Goal: Book appointment/travel/reservation

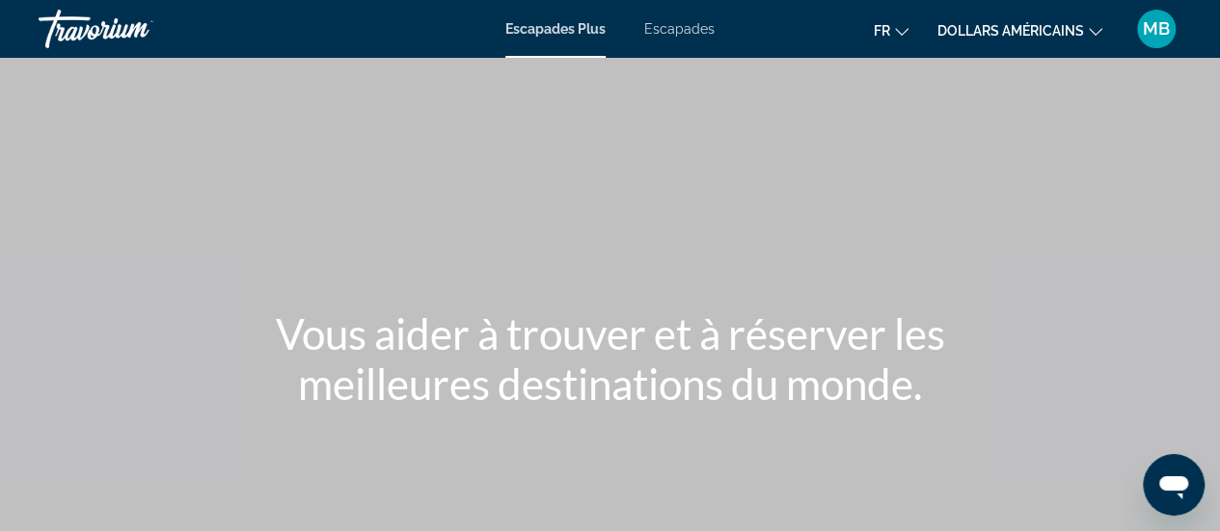
click at [661, 31] on font "Escapades" at bounding box center [679, 28] width 70 height 15
click at [536, 29] on font "Escapades Plus" at bounding box center [555, 28] width 101 height 15
click at [661, 30] on font "Escapades" at bounding box center [679, 28] width 70 height 15
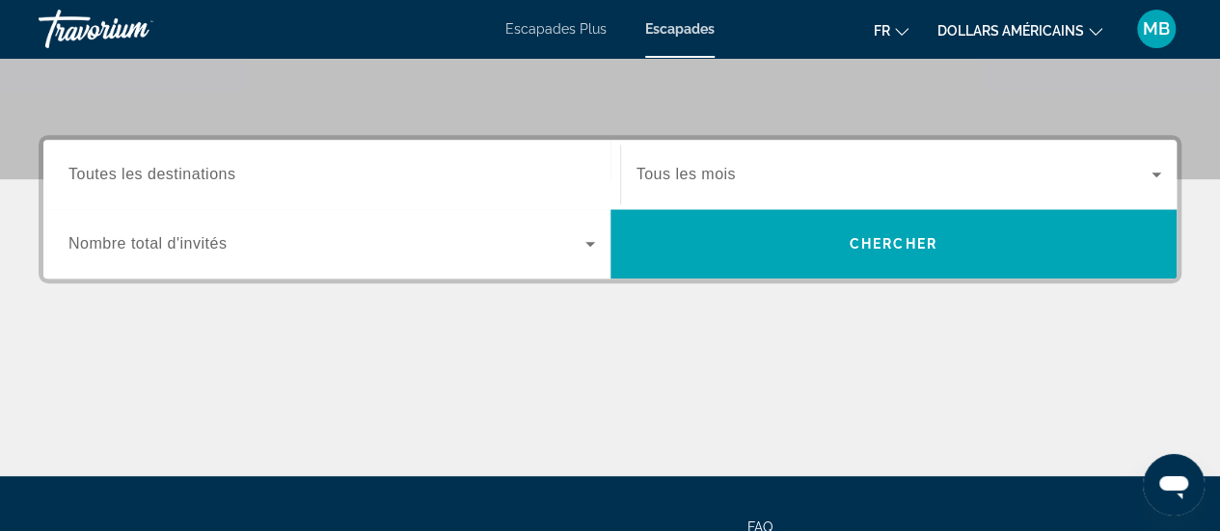
scroll to position [482, 0]
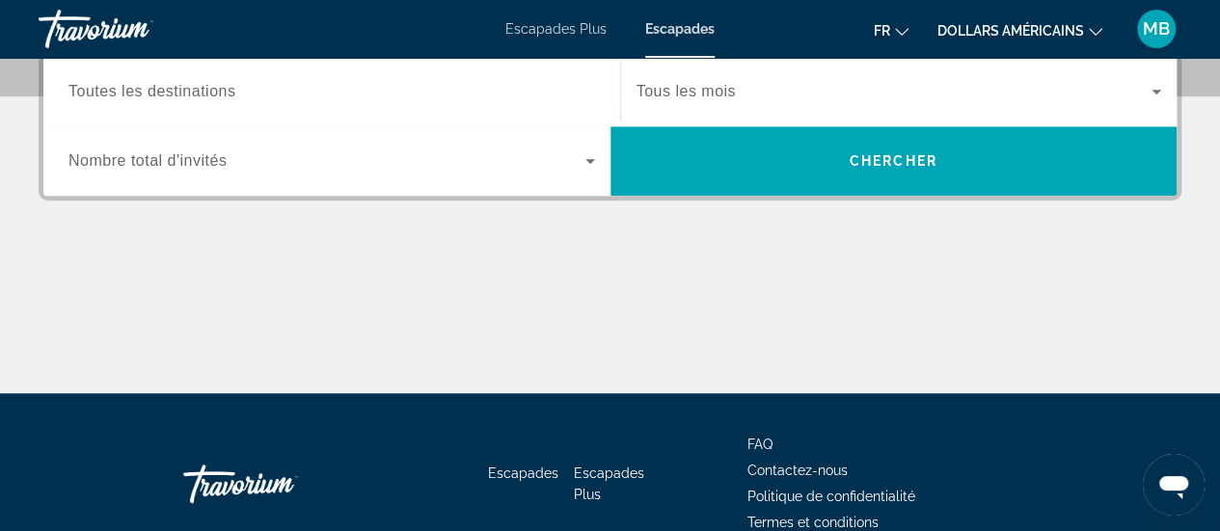
click at [64, 108] on div "Destination Toutes les destinations" at bounding box center [331, 92] width 557 height 55
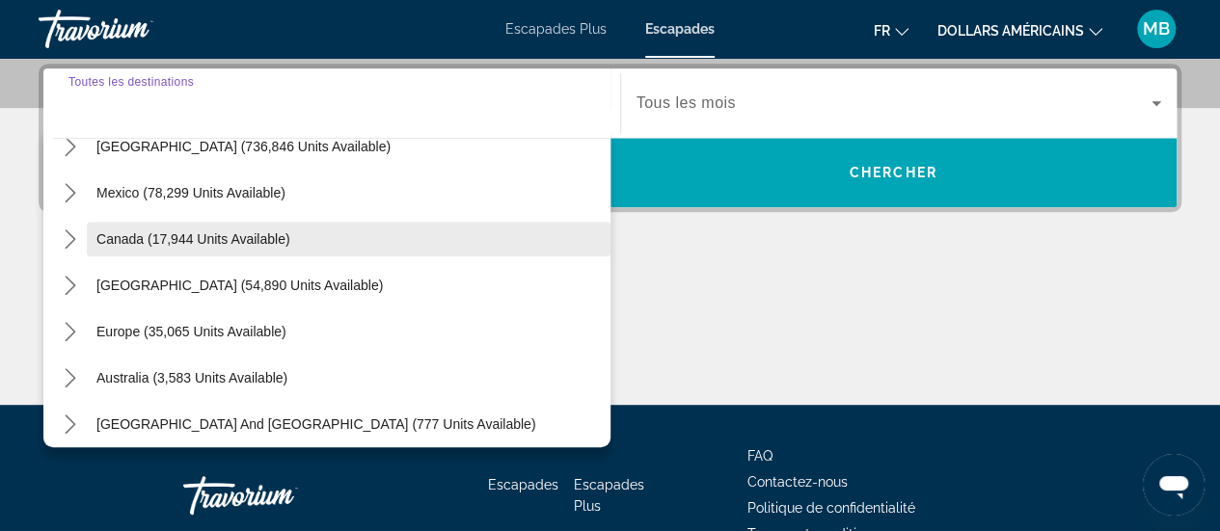
scroll to position [96, 0]
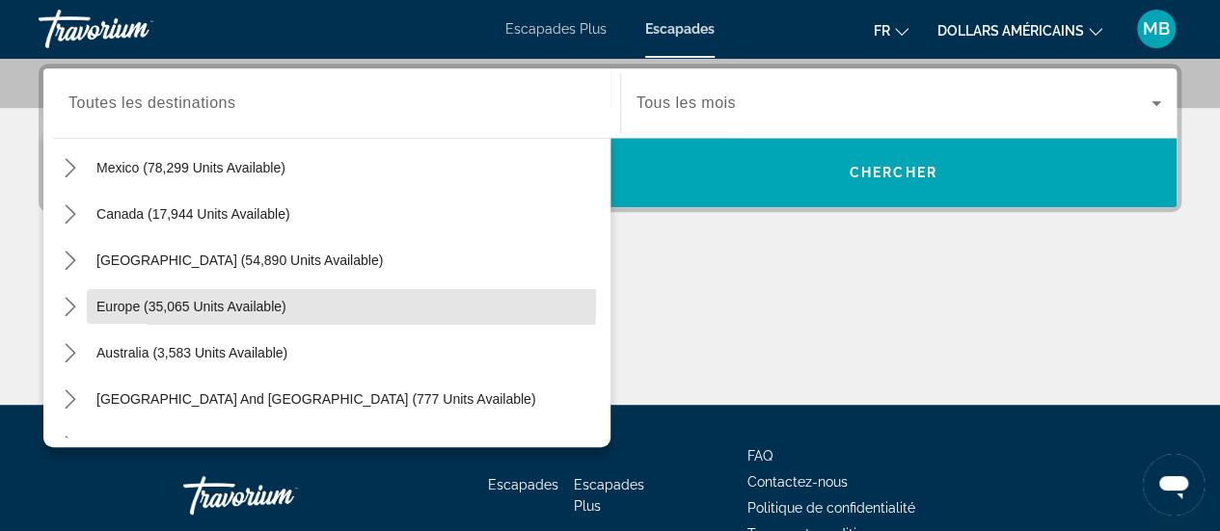
click at [128, 300] on span "Europe (35,065 units available)" at bounding box center [191, 306] width 190 height 15
type input "**********"
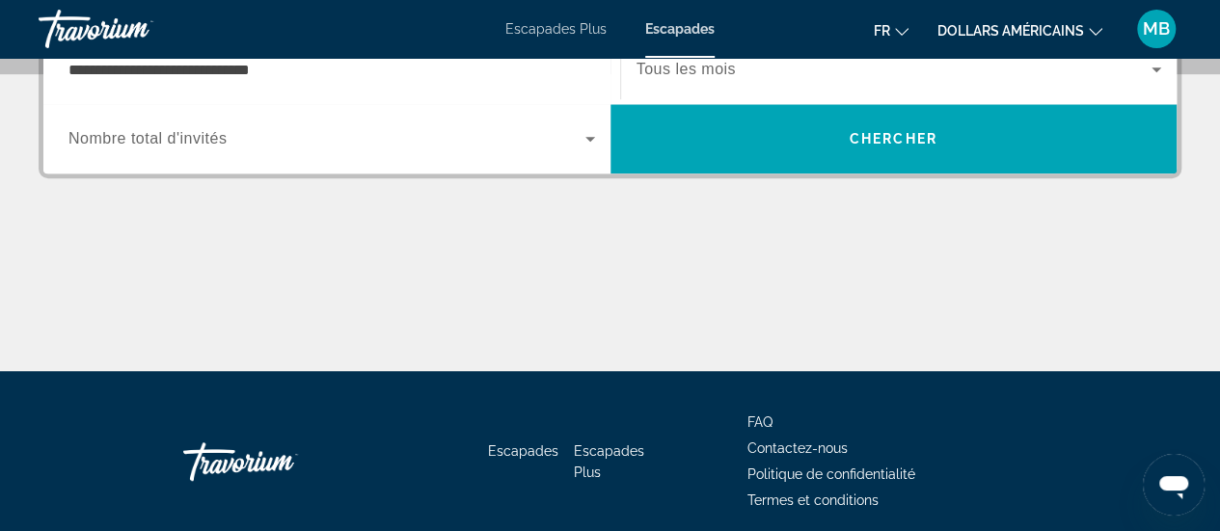
scroll to position [482, 0]
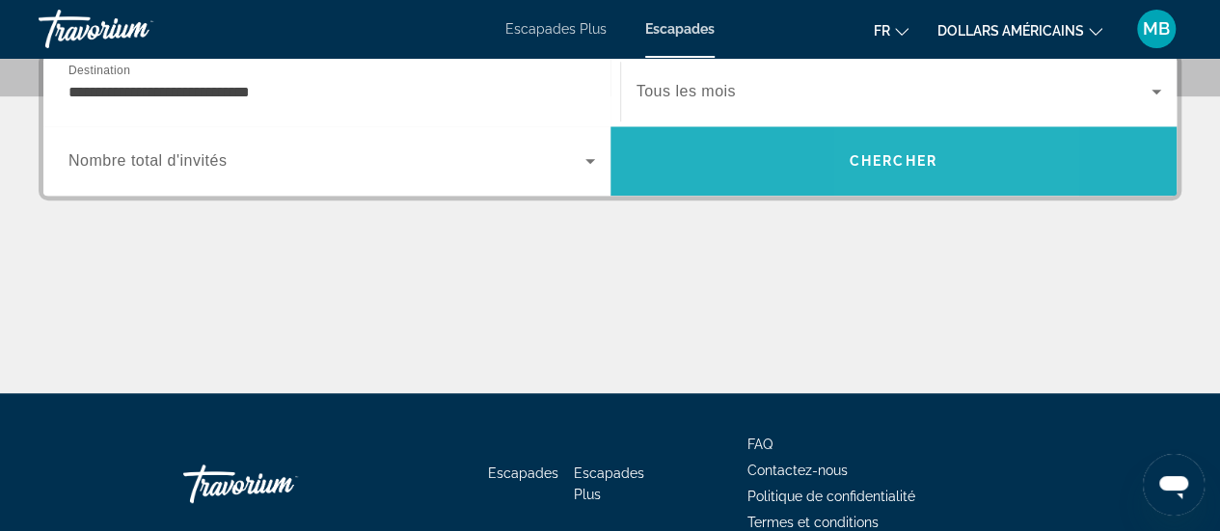
click at [883, 158] on span "Chercher" at bounding box center [893, 160] width 88 height 15
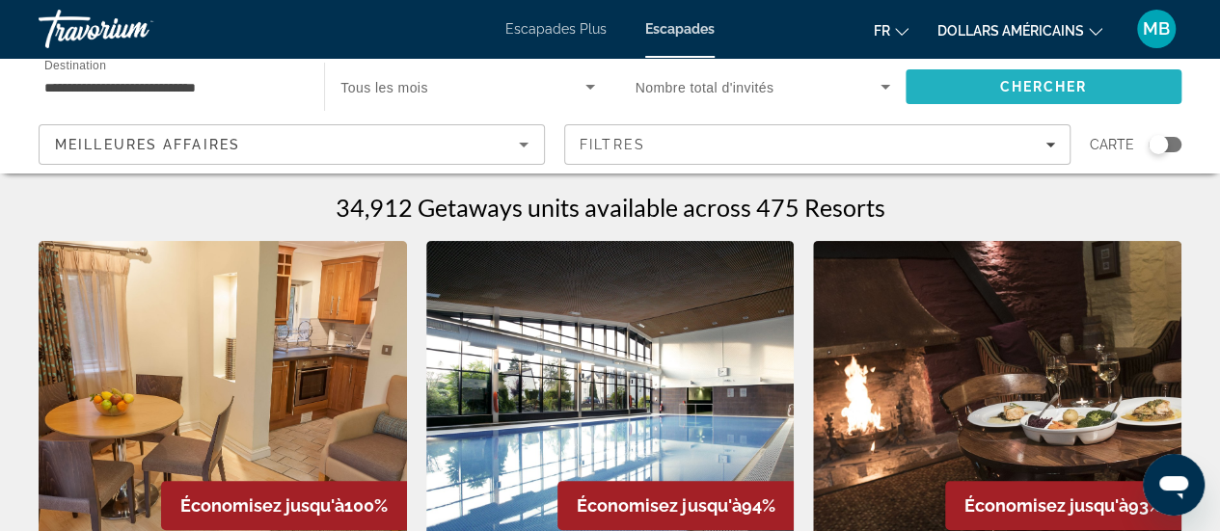
click at [1036, 85] on span "Chercher" at bounding box center [1043, 86] width 88 height 15
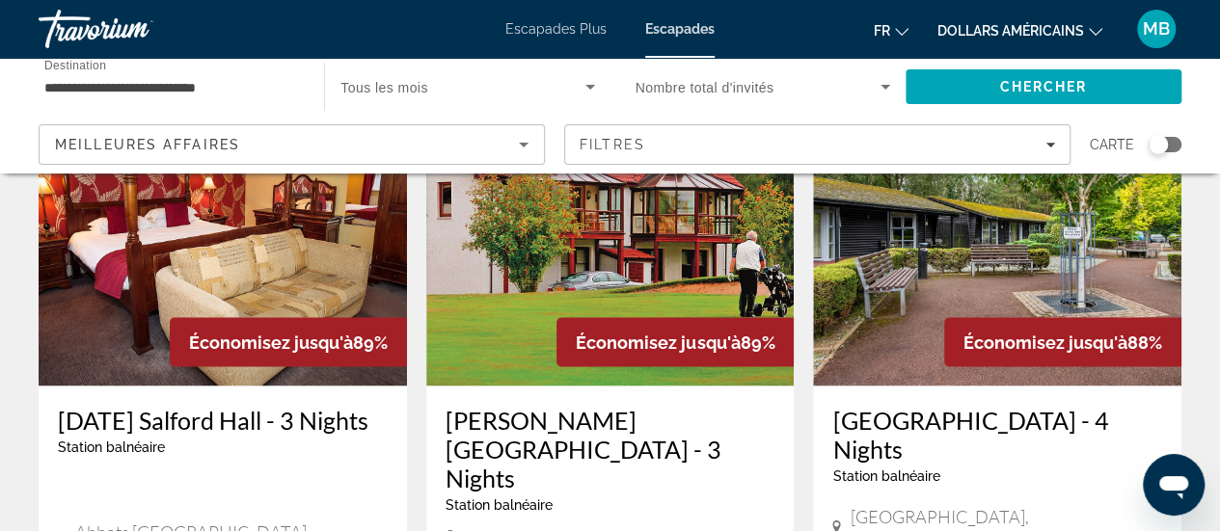
scroll to position [1635, 0]
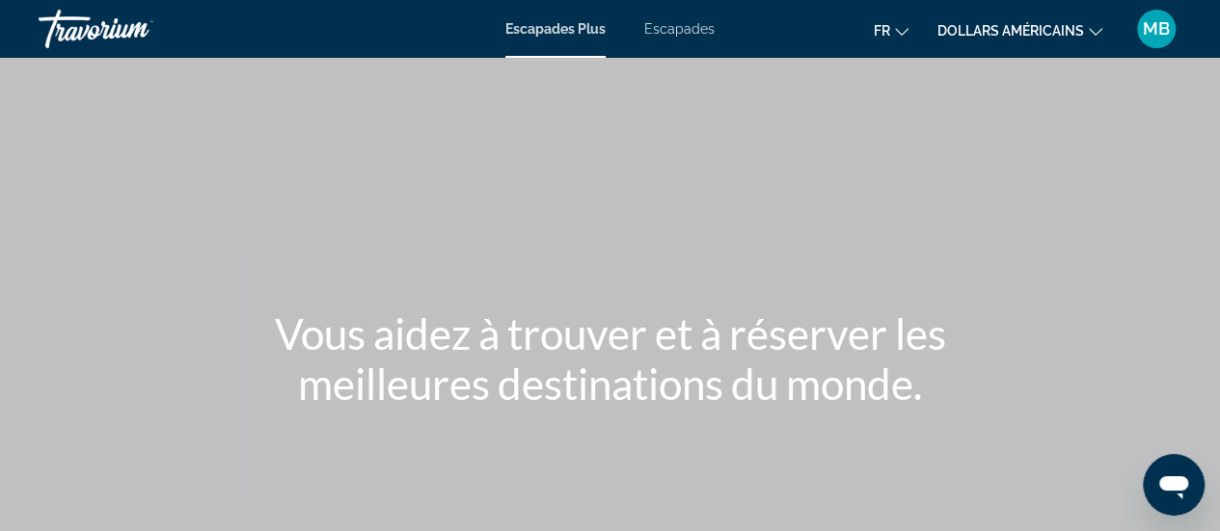
click at [667, 30] on font "Escapades" at bounding box center [679, 28] width 70 height 15
click at [553, 24] on font "Escapades Plus" at bounding box center [555, 28] width 101 height 15
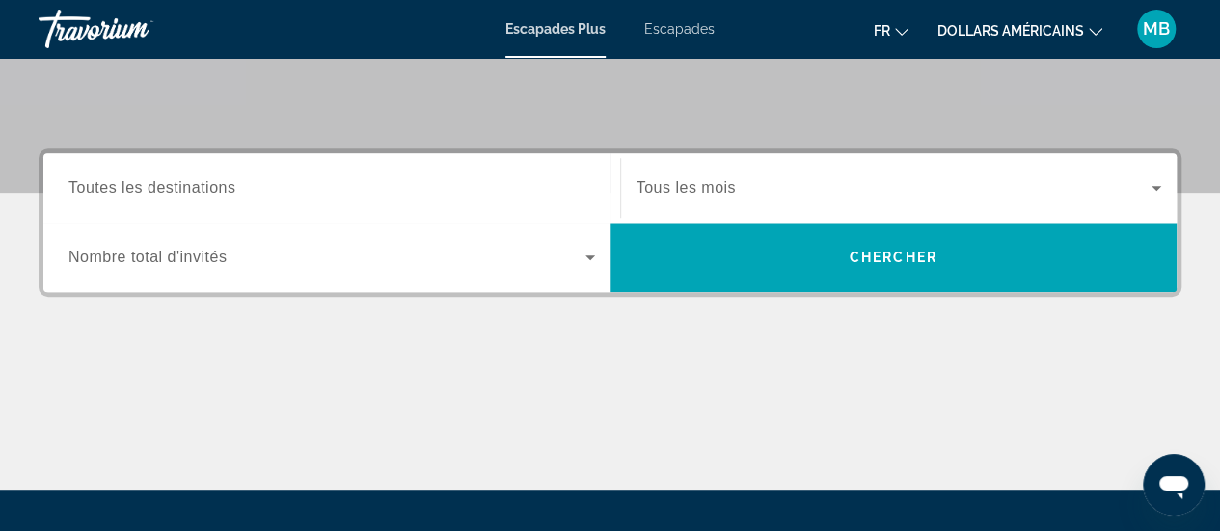
scroll to position [289, 0]
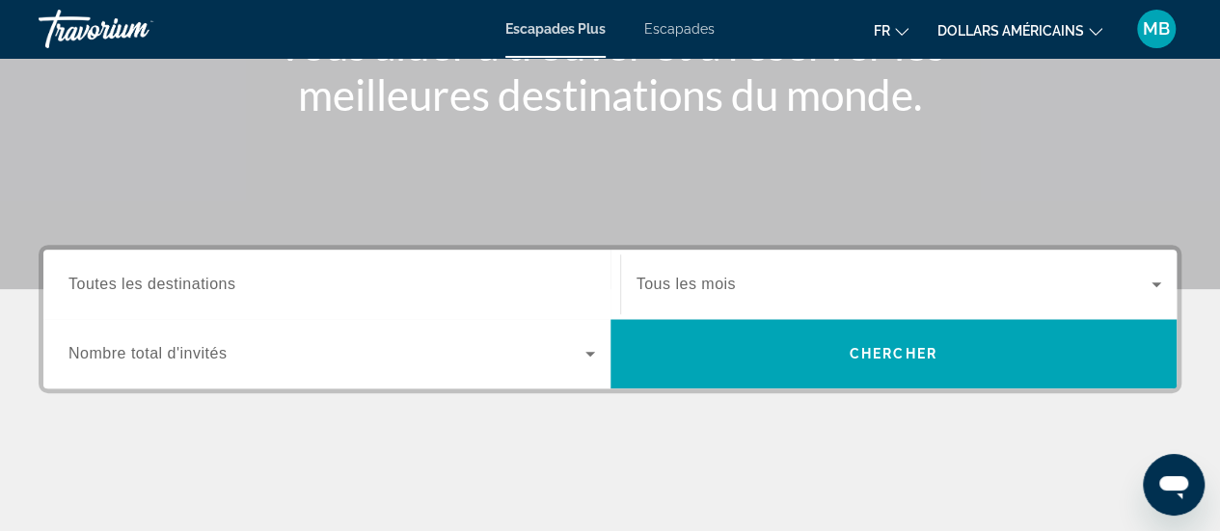
click at [69, 292] on label "Destination Toutes les destinations" at bounding box center [151, 284] width 167 height 17
click at [69, 292] on input "Destination Toutes les destinations" at bounding box center [331, 285] width 526 height 23
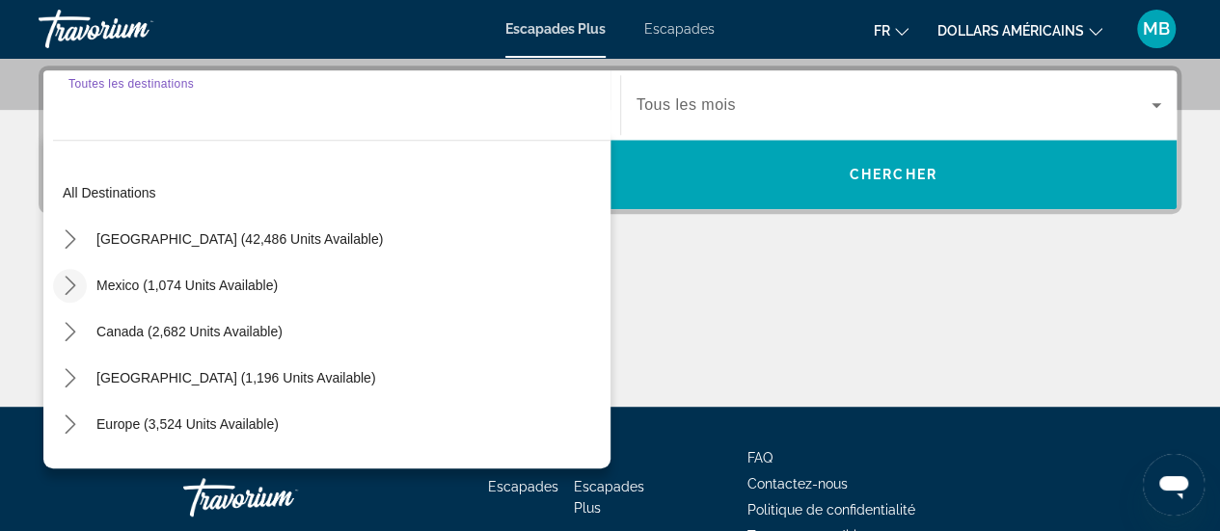
scroll to position [471, 0]
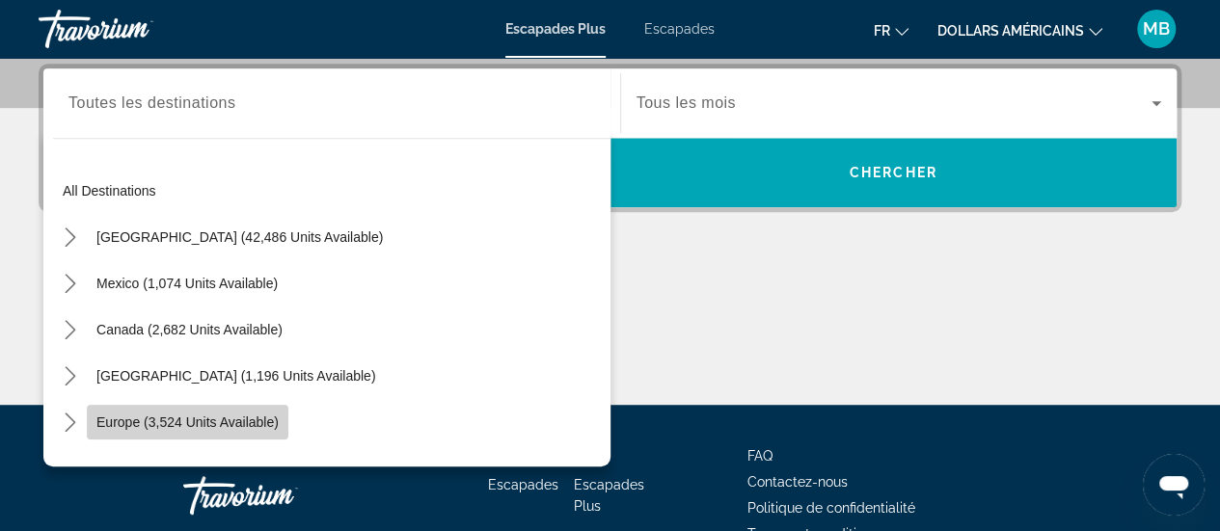
click at [117, 417] on span "Europe (3,524 units available)" at bounding box center [187, 422] width 182 height 15
type input "**********"
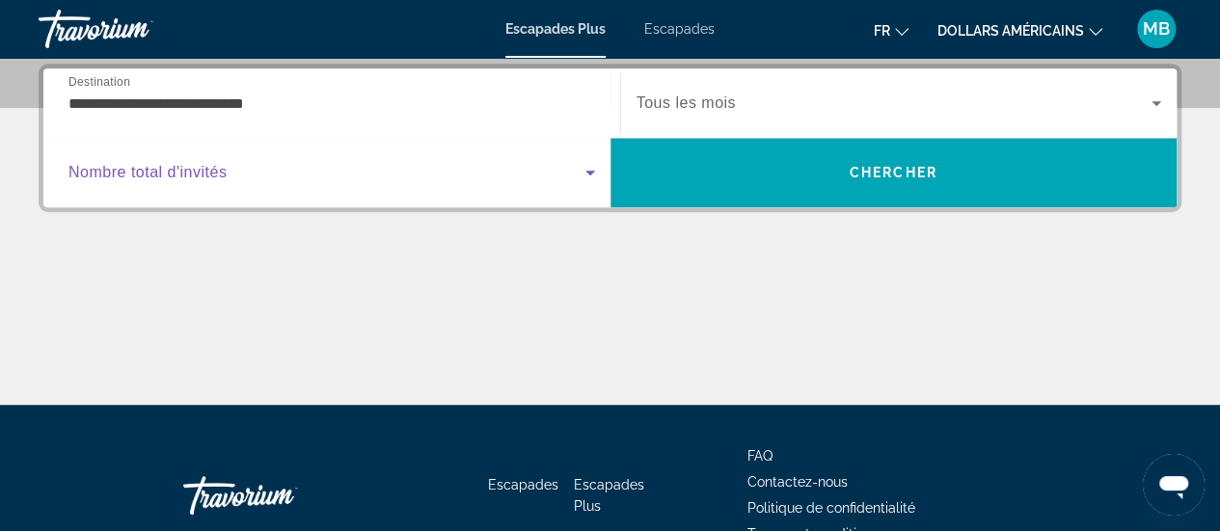
click at [596, 167] on icon "Search widget" at bounding box center [590, 172] width 23 height 23
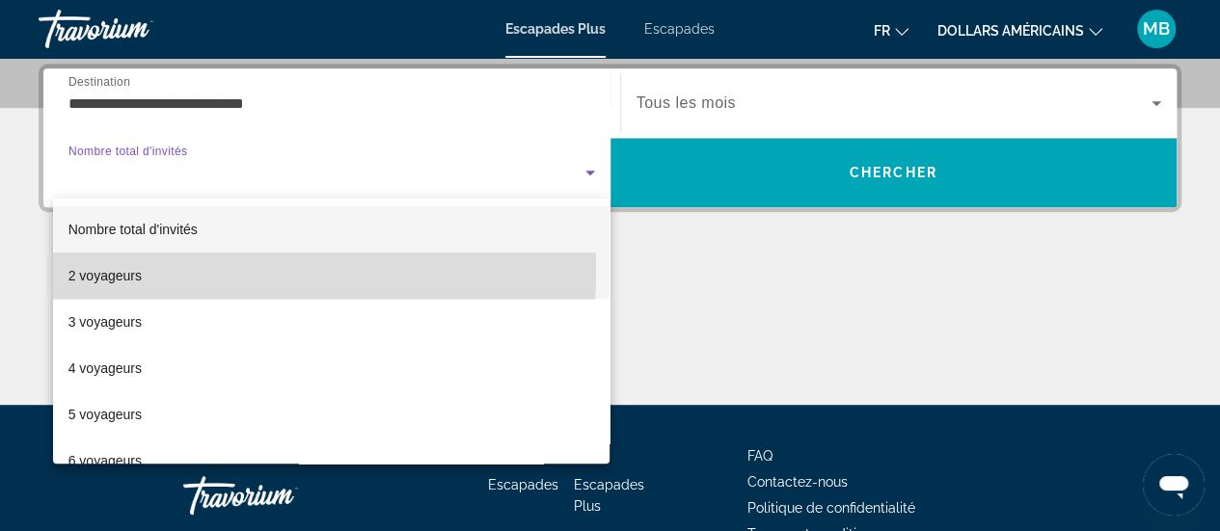
click at [142, 271] on mat-option "2 voyageurs" at bounding box center [331, 276] width 557 height 46
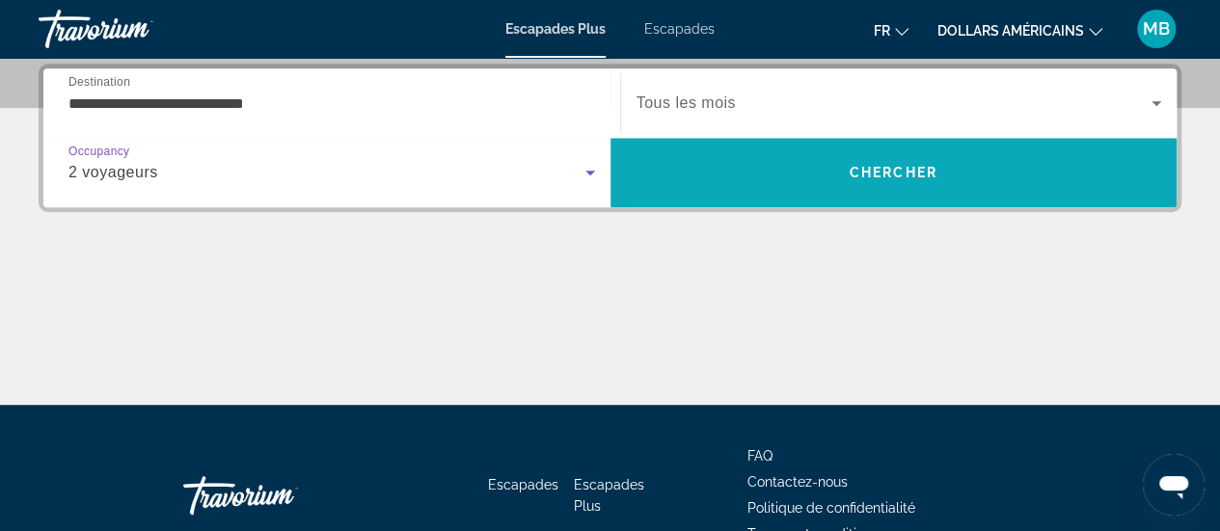
click at [899, 162] on span "Search" at bounding box center [893, 172] width 567 height 46
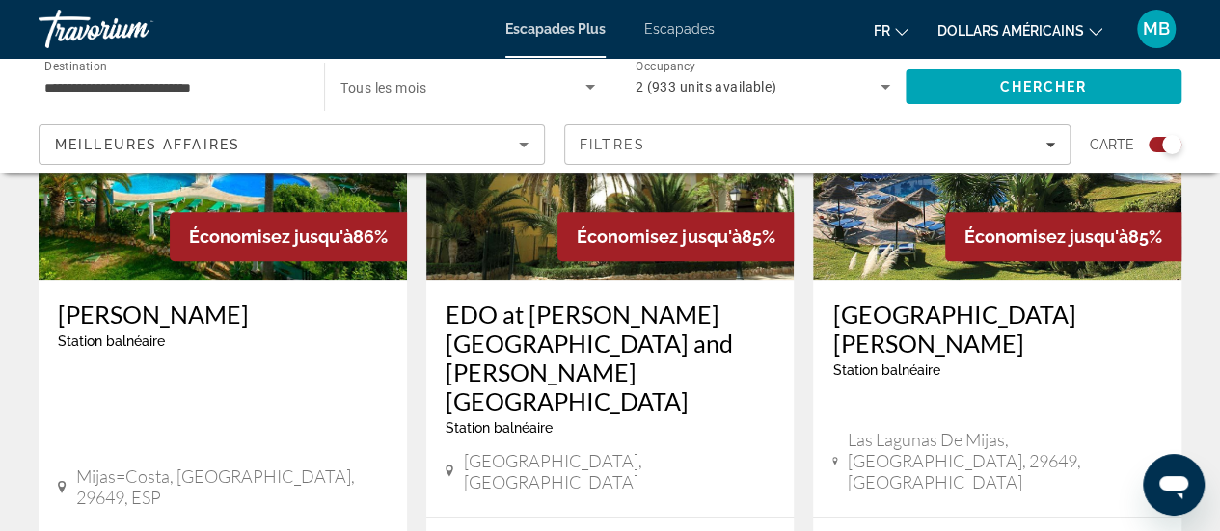
scroll to position [876, 0]
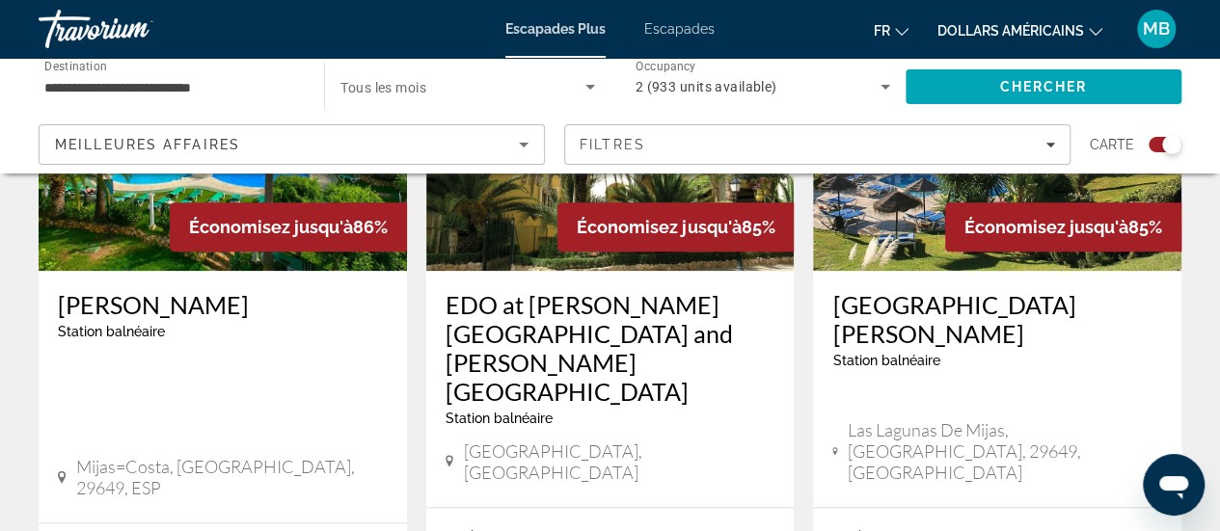
click at [144, 306] on h3 "Ona Campanario" at bounding box center [223, 304] width 330 height 29
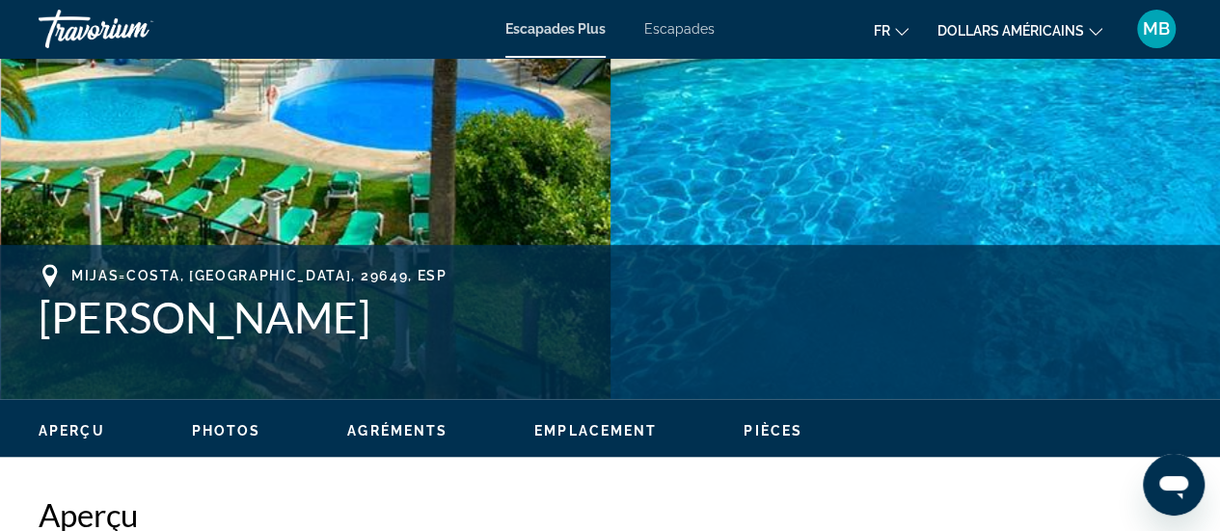
scroll to position [579, 0]
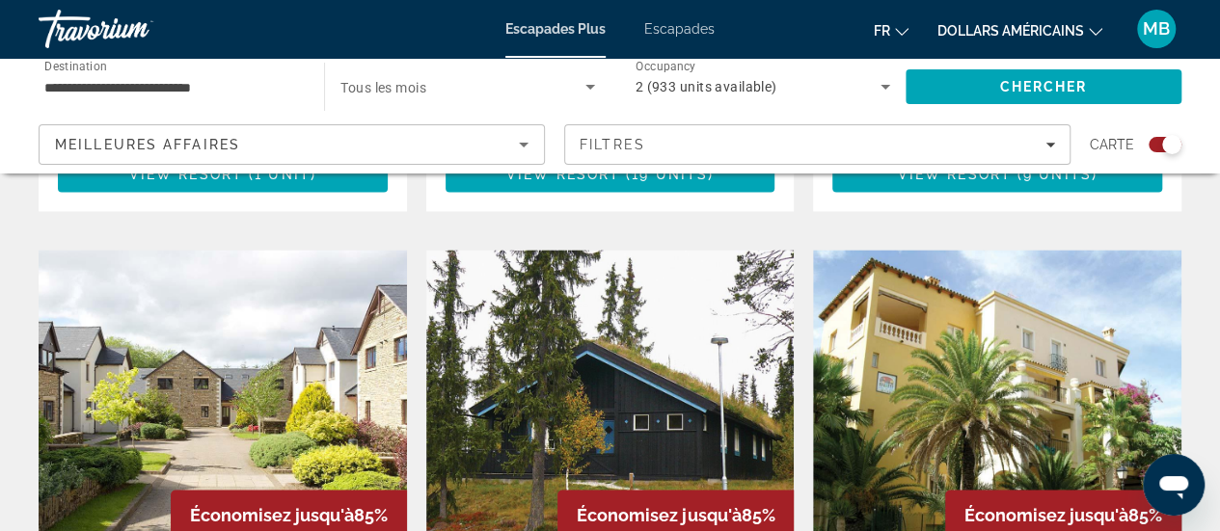
scroll to position [1350, 0]
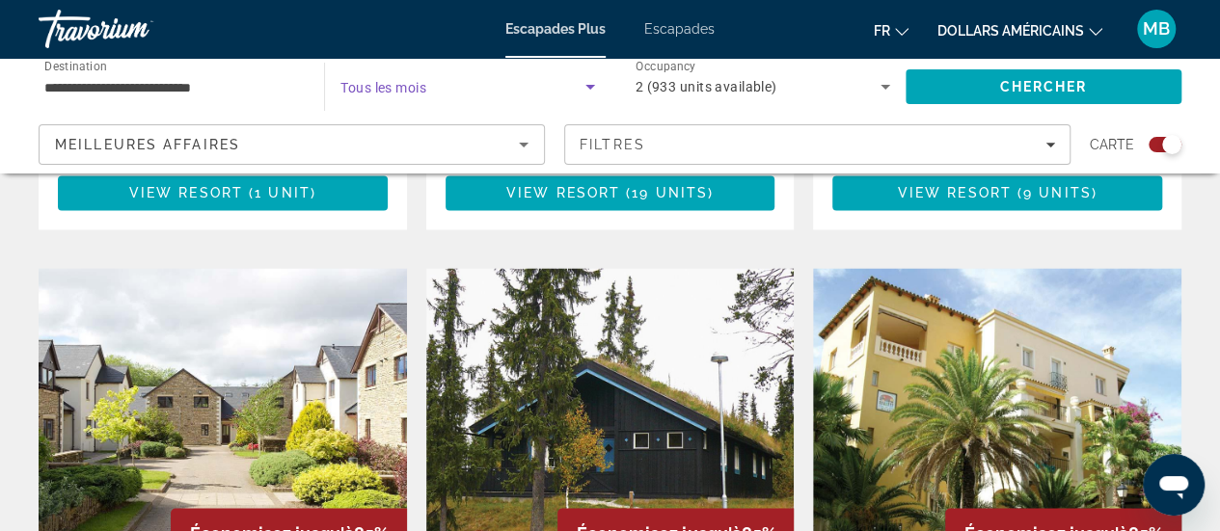
click at [590, 84] on icon "Search widget" at bounding box center [590, 86] width 23 height 23
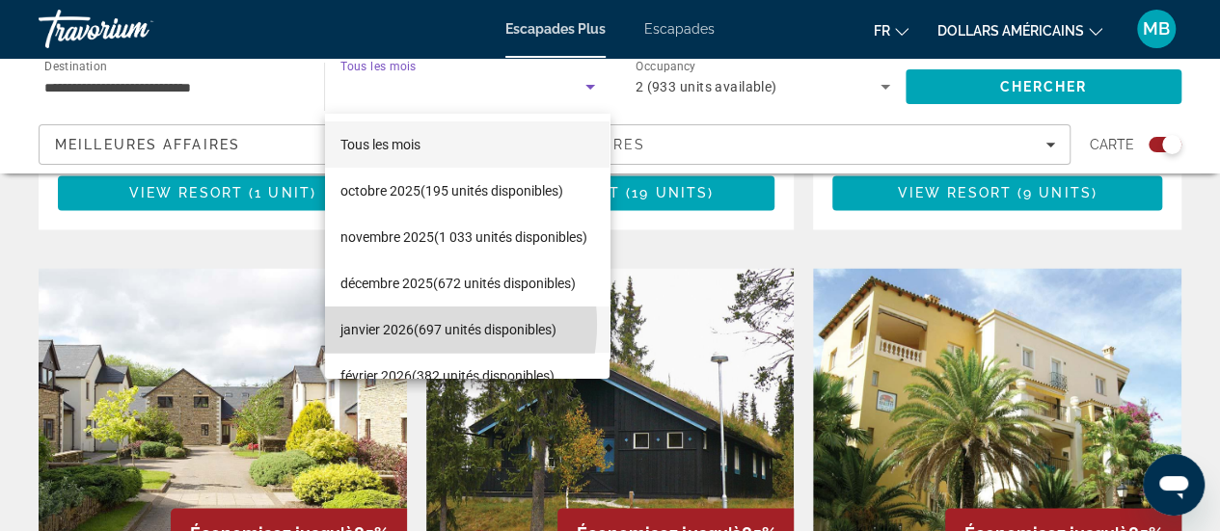
click at [401, 324] on font "janvier 2026" at bounding box center [376, 329] width 73 height 15
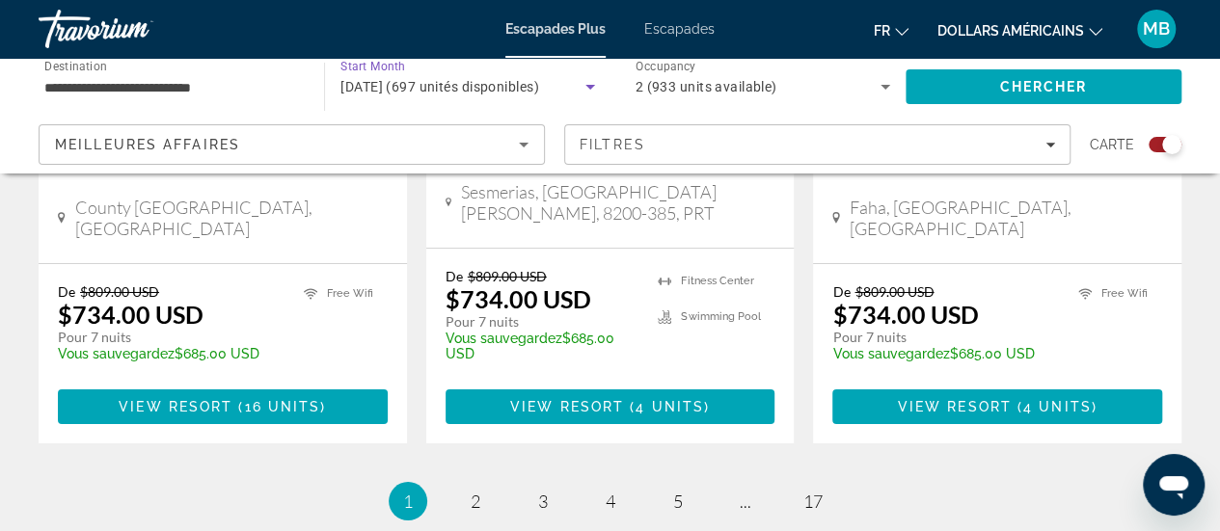
scroll to position [3411, 0]
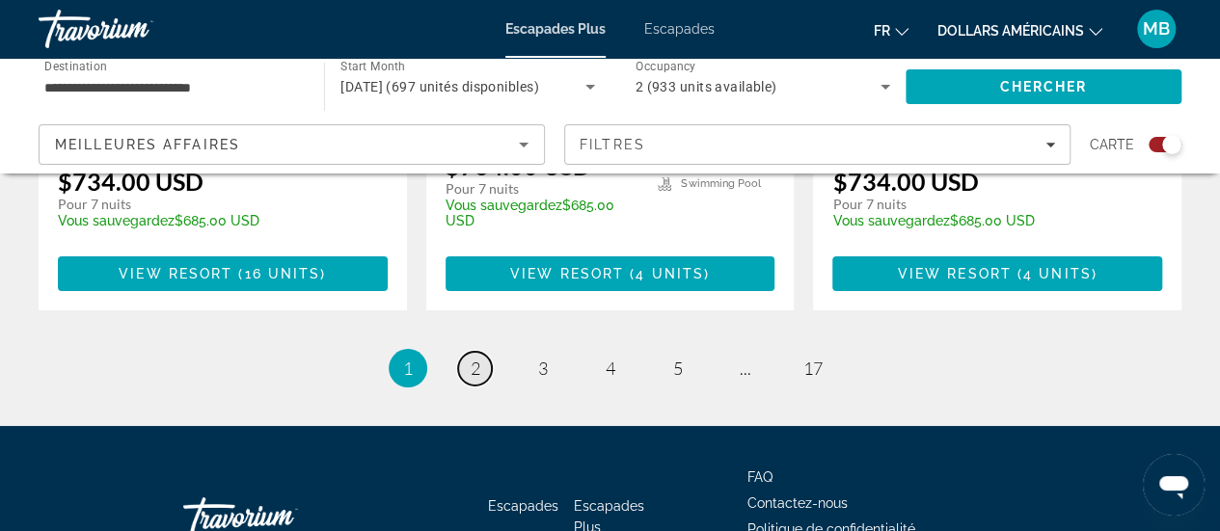
click at [476, 358] on span "2" at bounding box center [476, 368] width 10 height 21
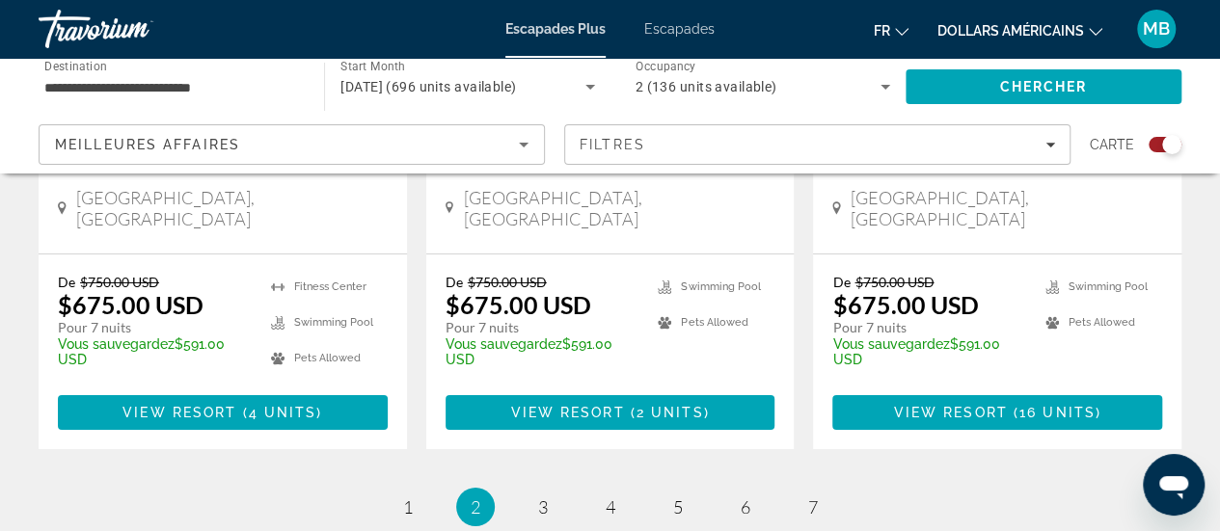
scroll to position [3182, 0]
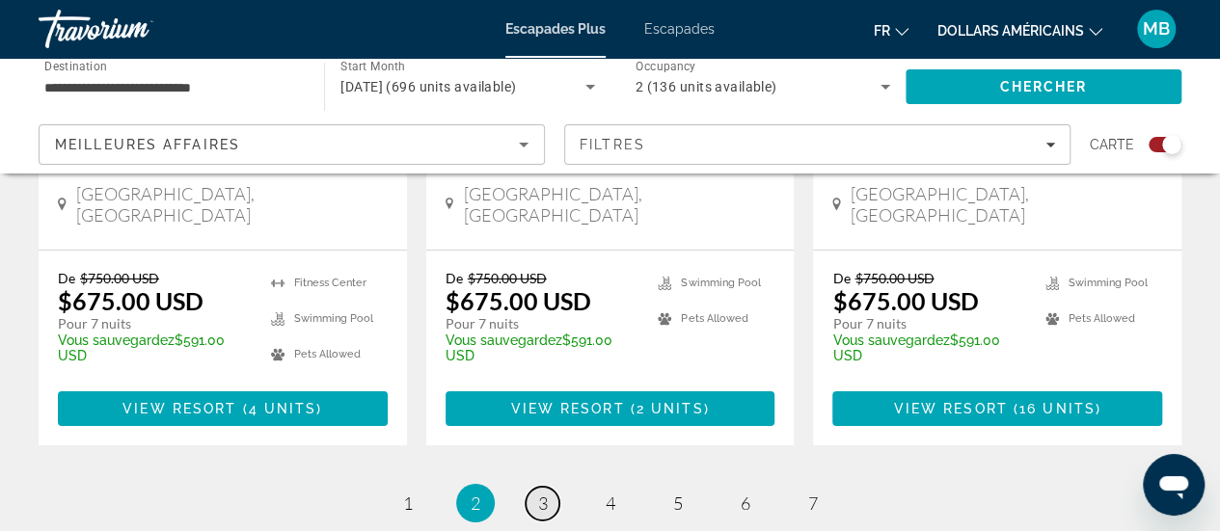
click at [545, 493] on span "3" at bounding box center [543, 503] width 10 height 21
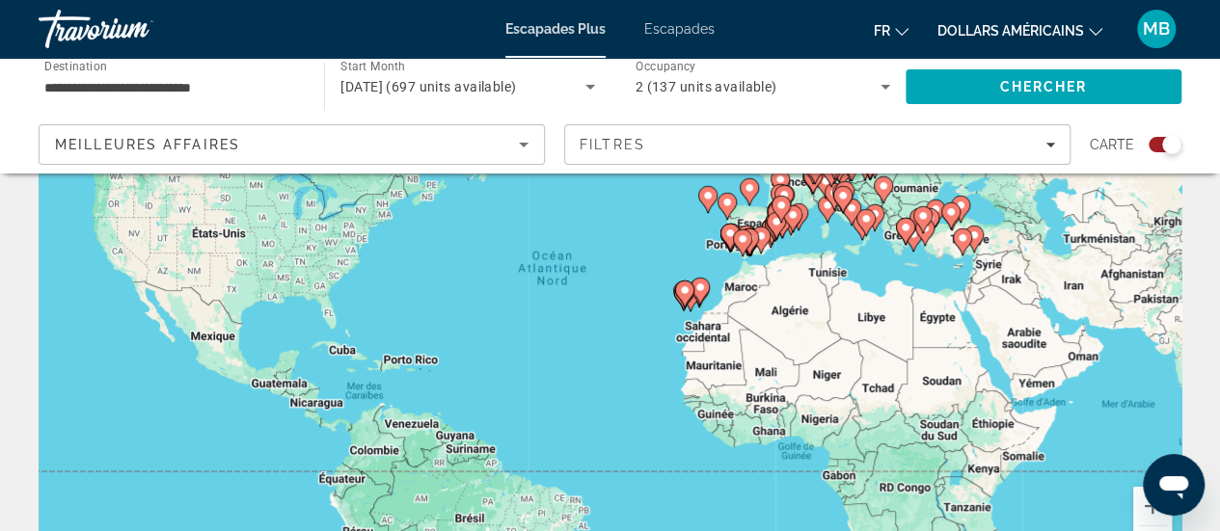
scroll to position [193, 0]
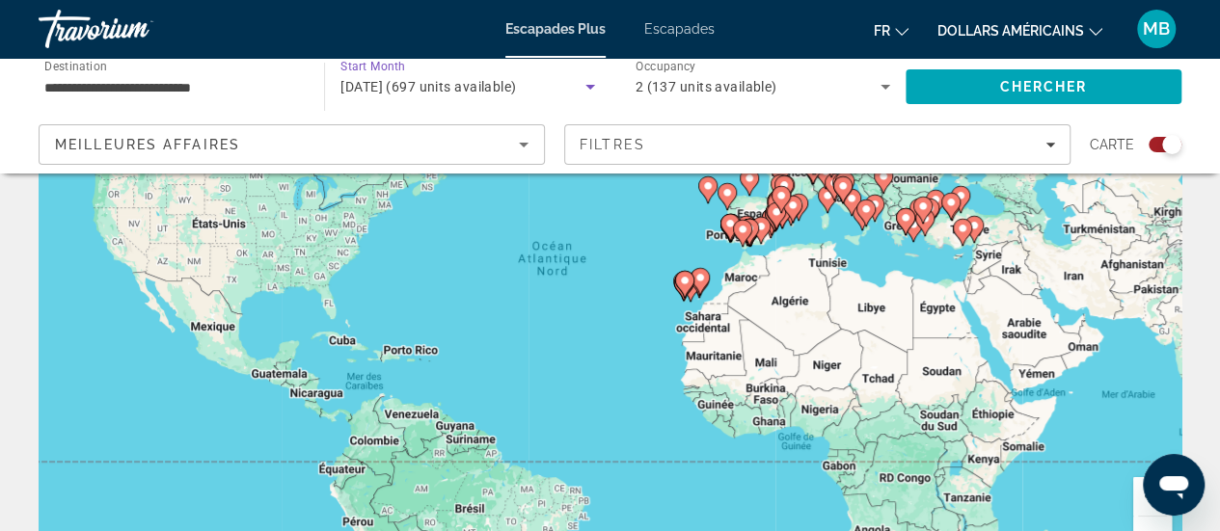
click at [592, 90] on icon "Search widget" at bounding box center [590, 86] width 23 height 23
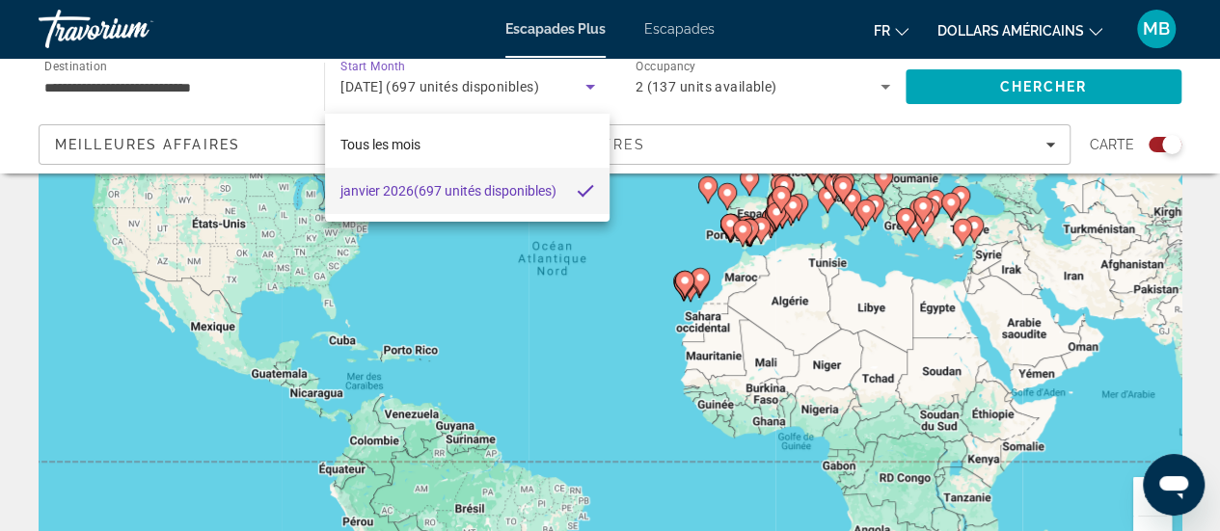
click at [592, 90] on div at bounding box center [610, 265] width 1220 height 531
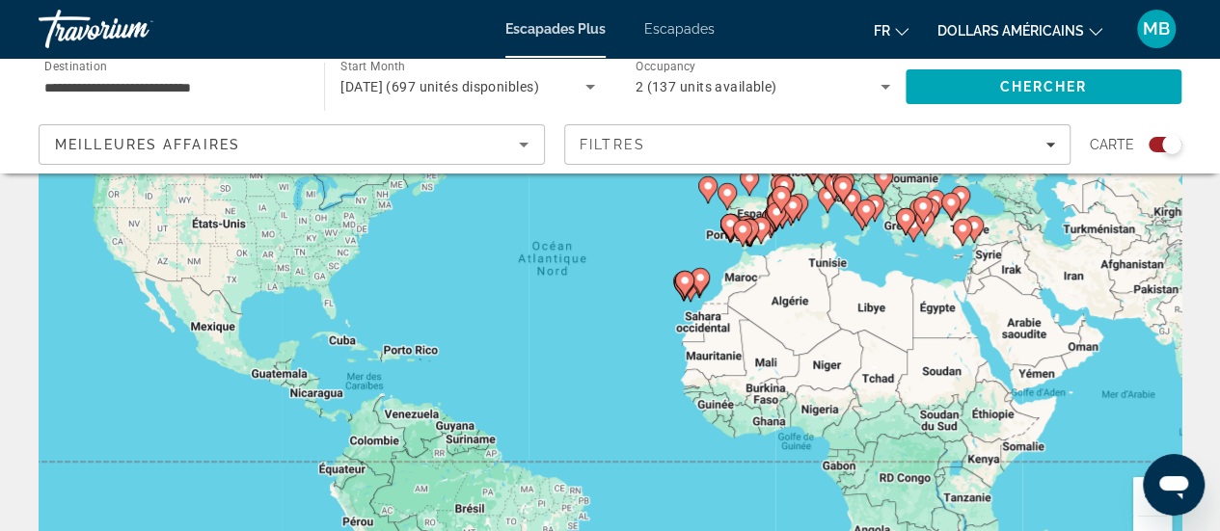
click at [523, 142] on icon "Sort by" at bounding box center [523, 144] width 23 height 23
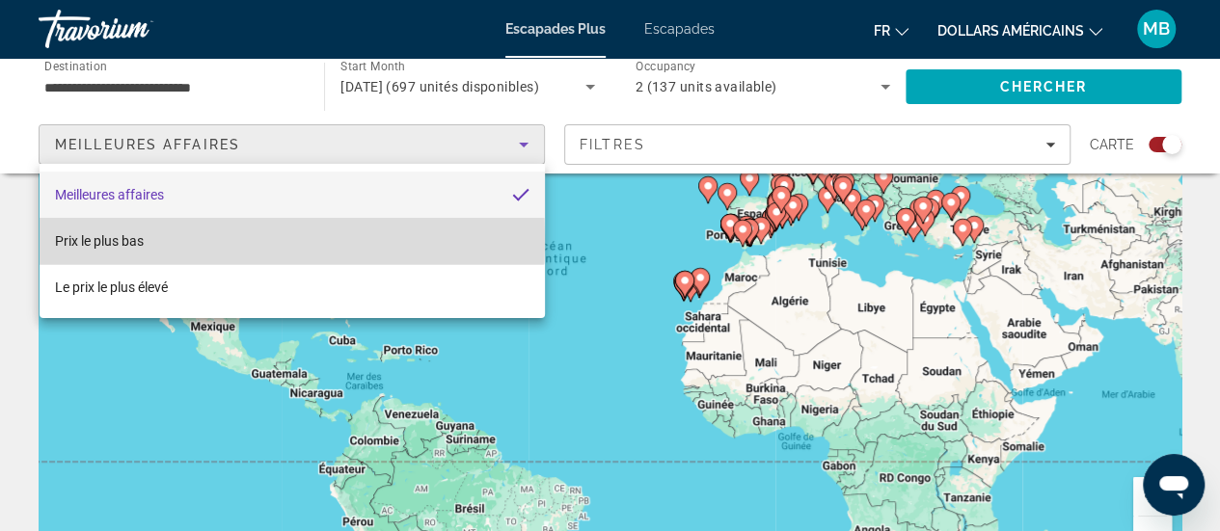
click at [120, 239] on font "Prix ​​​​le plus bas" at bounding box center [99, 240] width 89 height 15
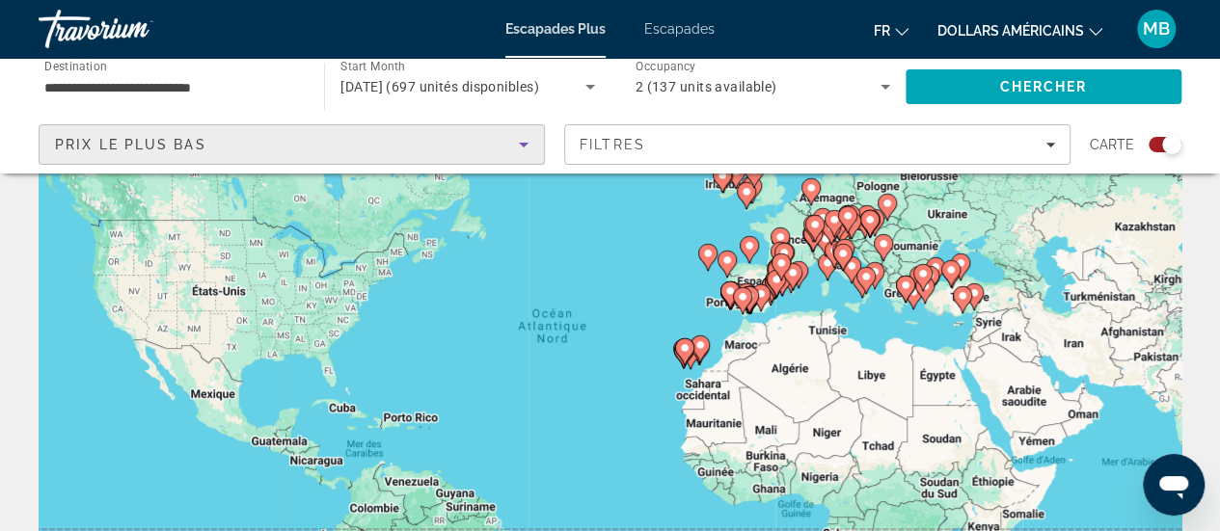
scroll to position [96, 0]
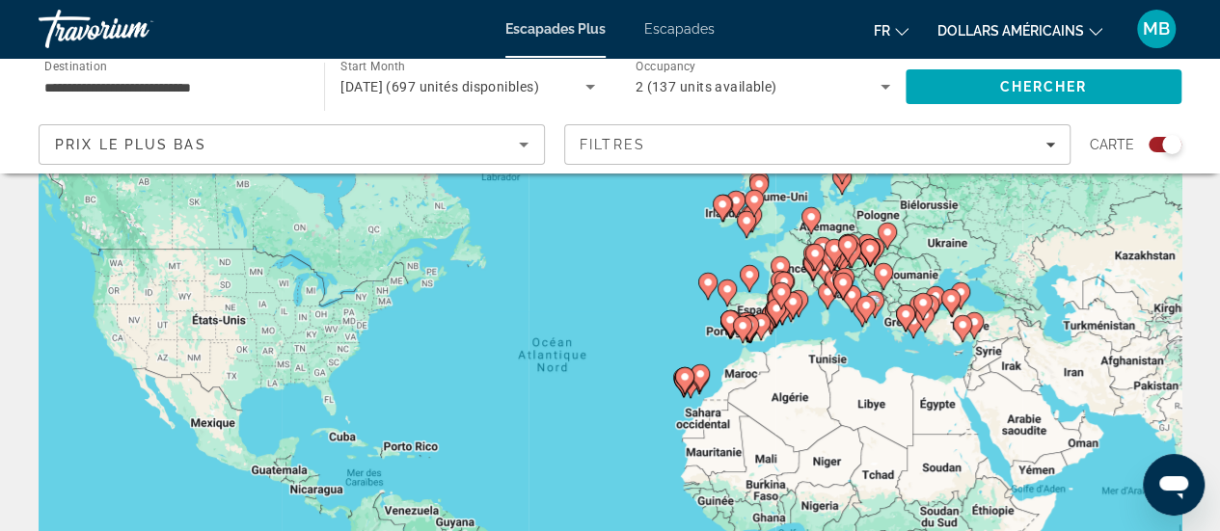
click at [775, 309] on gmp-advanced-marker "Contenu principal" at bounding box center [780, 296] width 19 height 29
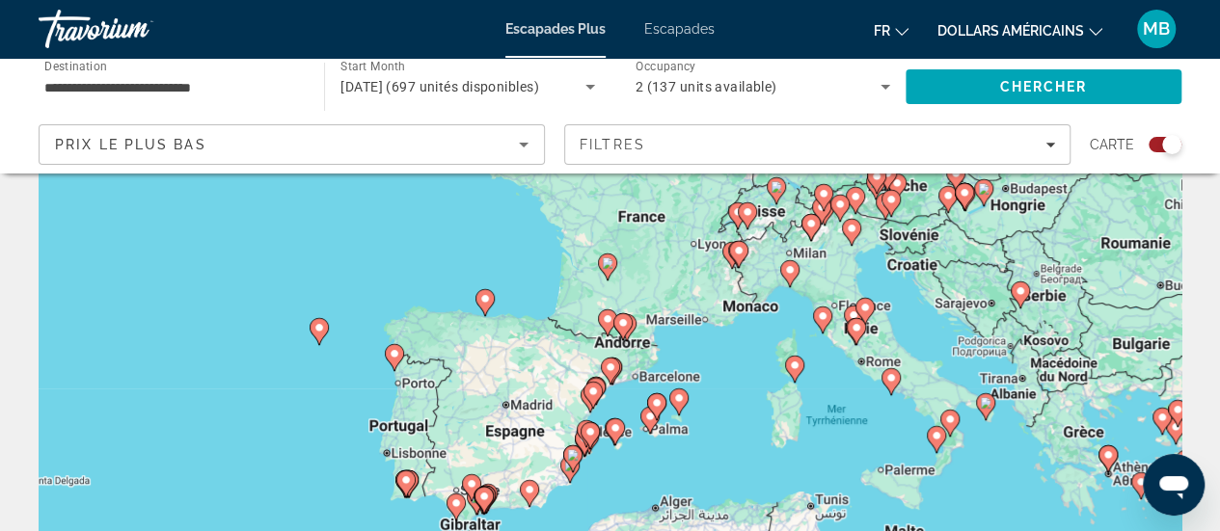
click at [607, 321] on image "Contenu principal" at bounding box center [608, 319] width 12 height 12
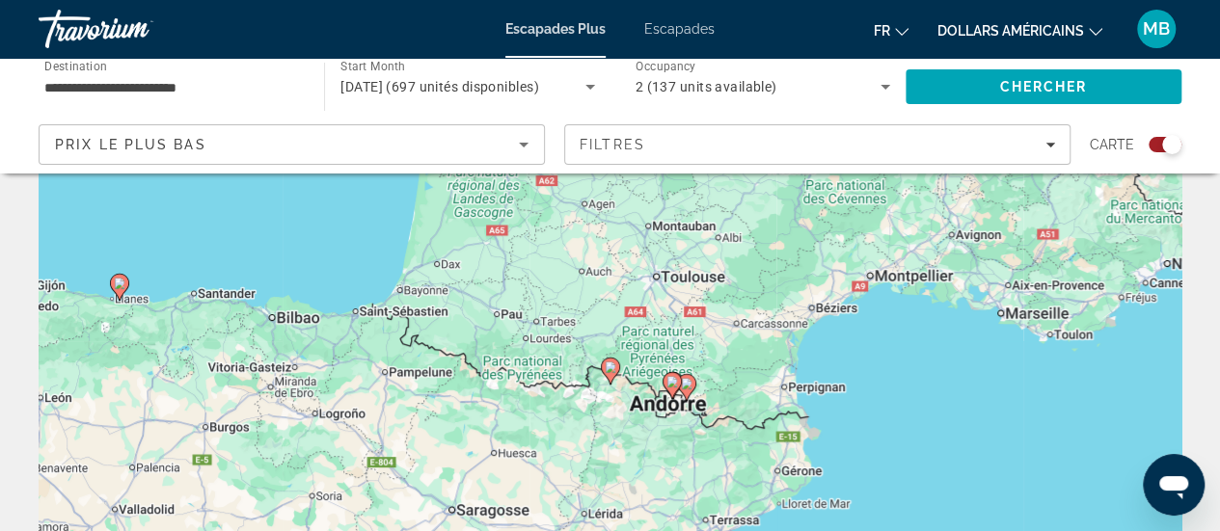
click at [692, 383] on icon "Contenu principal" at bounding box center [685, 387] width 17 height 25
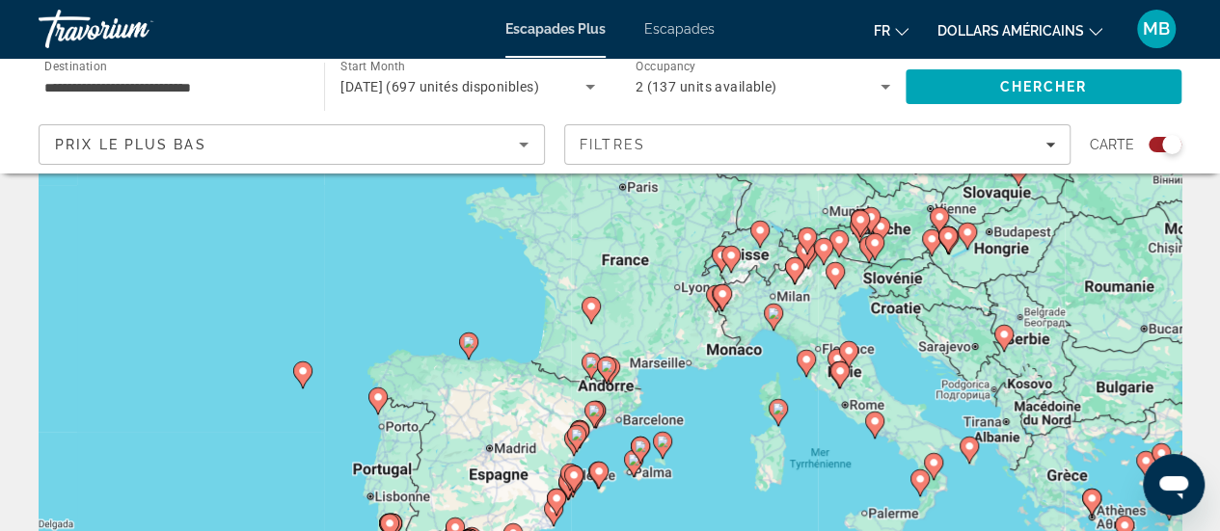
scroll to position [193, 0]
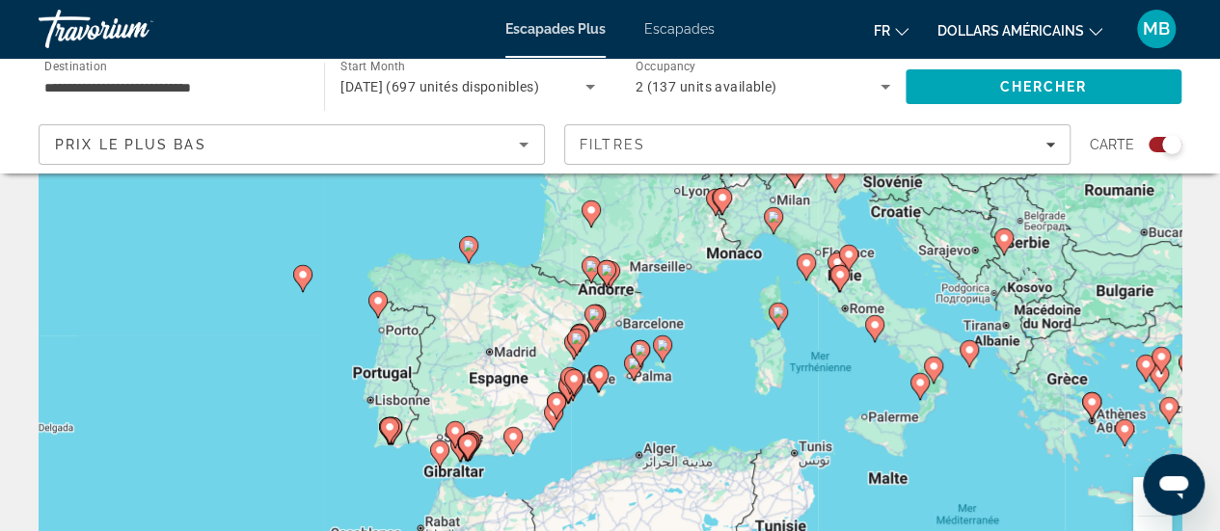
click at [586, 267] on image "Contenu principal" at bounding box center [591, 266] width 12 height 12
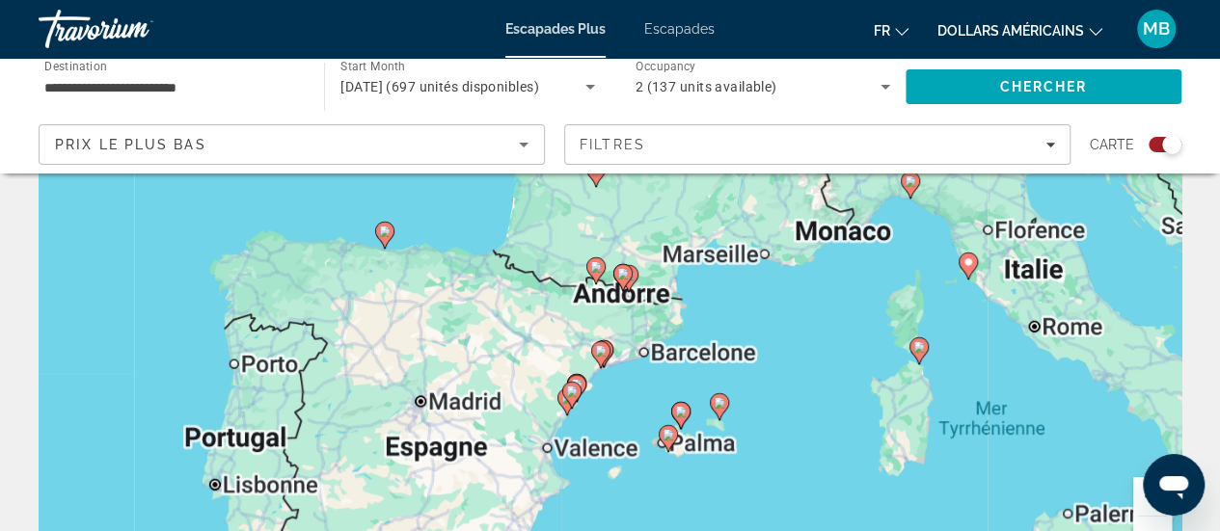
click at [586, 267] on gmp-advanced-marker "Contenu principal" at bounding box center [595, 270] width 19 height 29
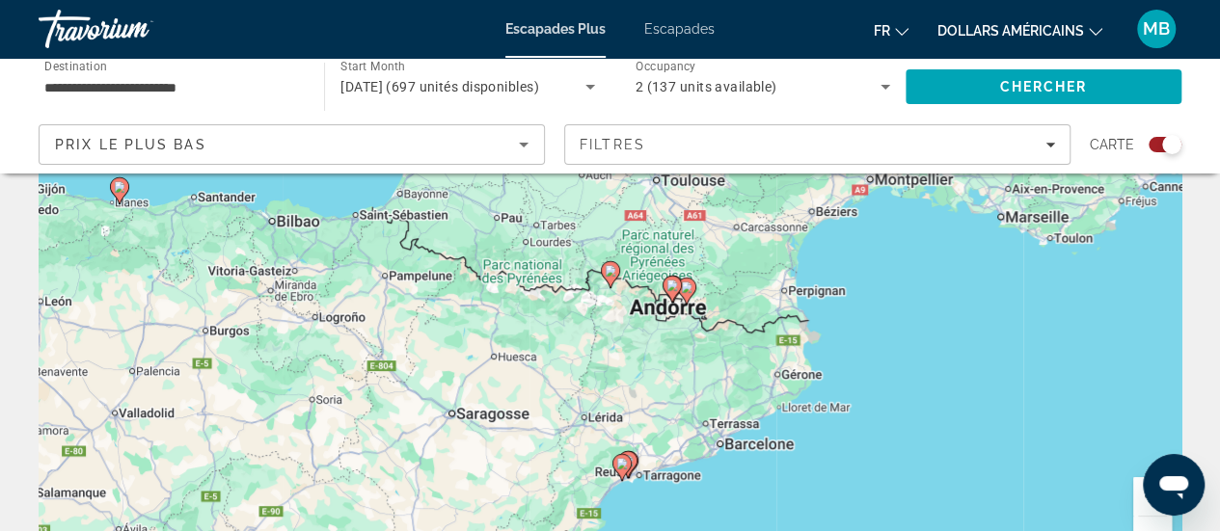
click at [669, 284] on image "Contenu principal" at bounding box center [672, 286] width 12 height 12
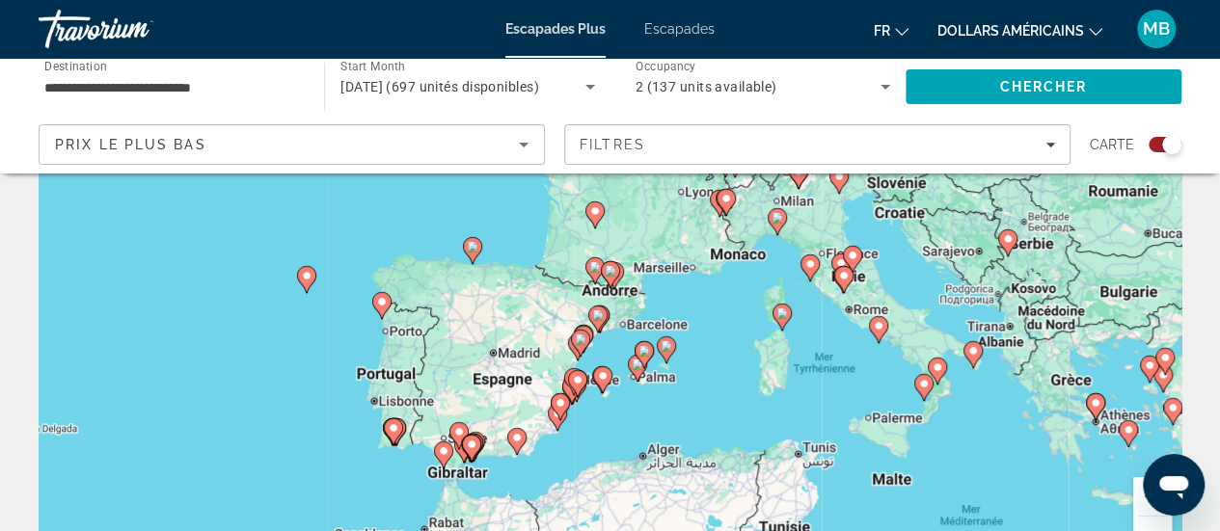
click at [602, 319] on image "Contenu principal" at bounding box center [598, 315] width 12 height 12
type input "**********"
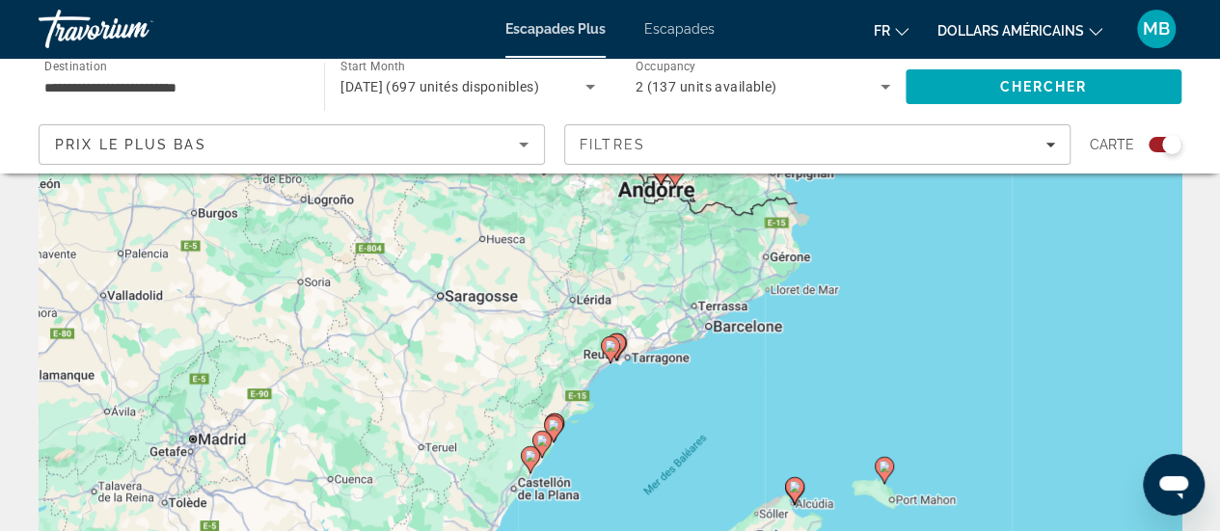
scroll to position [96, 0]
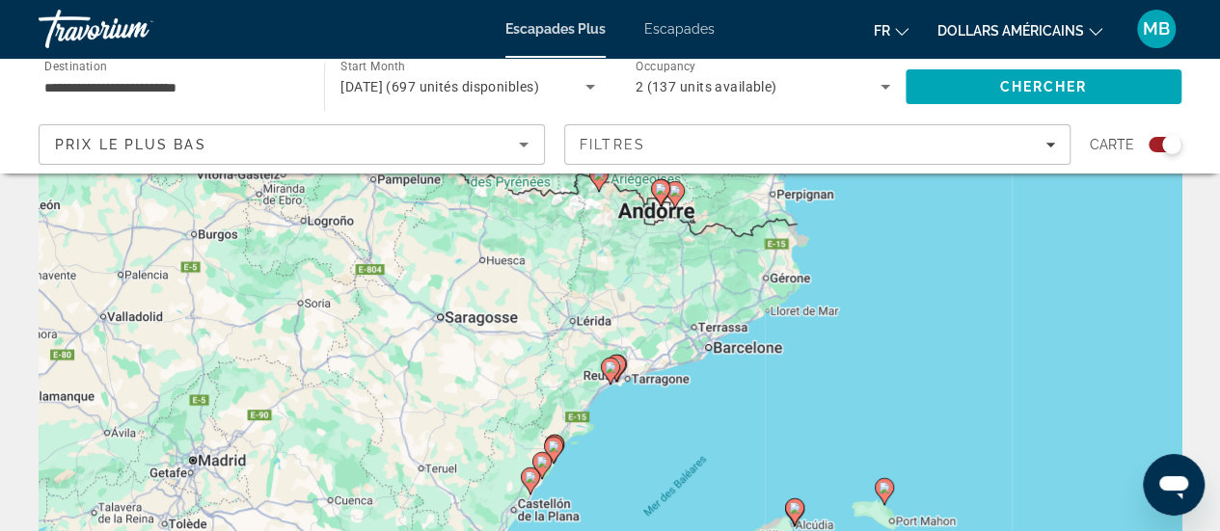
click at [778, 286] on div "Pour activer le glissement avec le clavier, appuyez sur Alt+Entrée. Une fois ce…" at bounding box center [610, 385] width 1143 height 579
click at [783, 321] on div "Pour activer le glissement avec le clavier, appuyez sur Alt+Entrée. Une fois ce…" at bounding box center [610, 385] width 1143 height 579
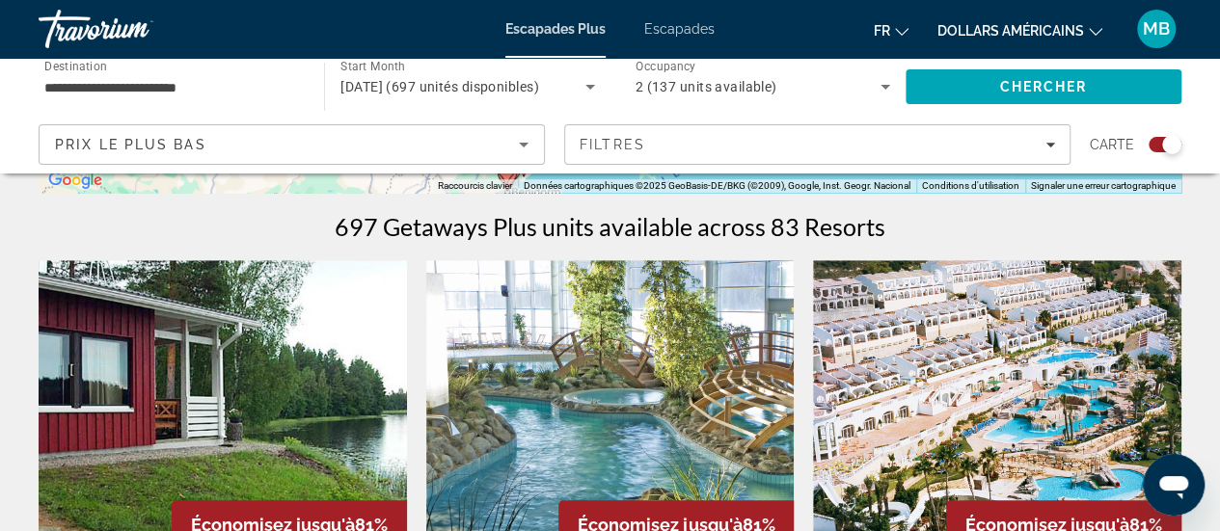
scroll to position [482, 0]
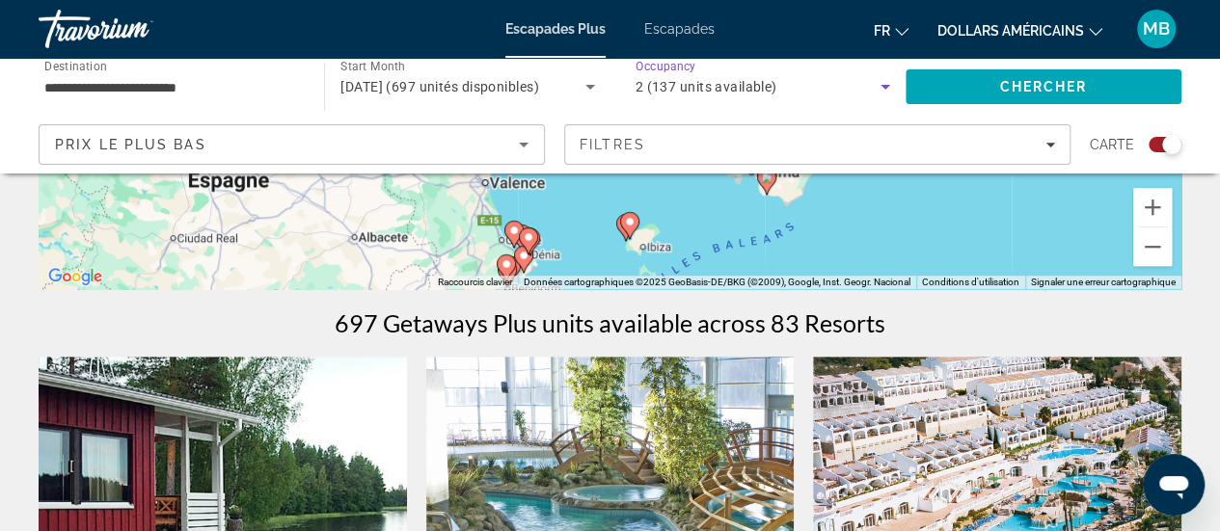
click at [885, 88] on icon "Search widget" at bounding box center [885, 87] width 10 height 5
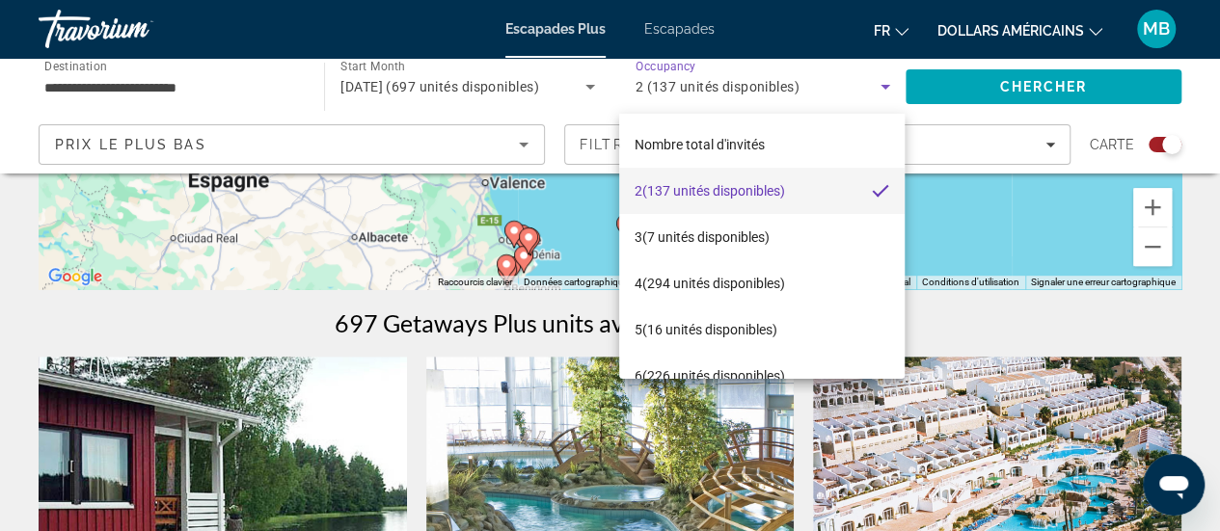
click at [881, 81] on div at bounding box center [610, 265] width 1220 height 531
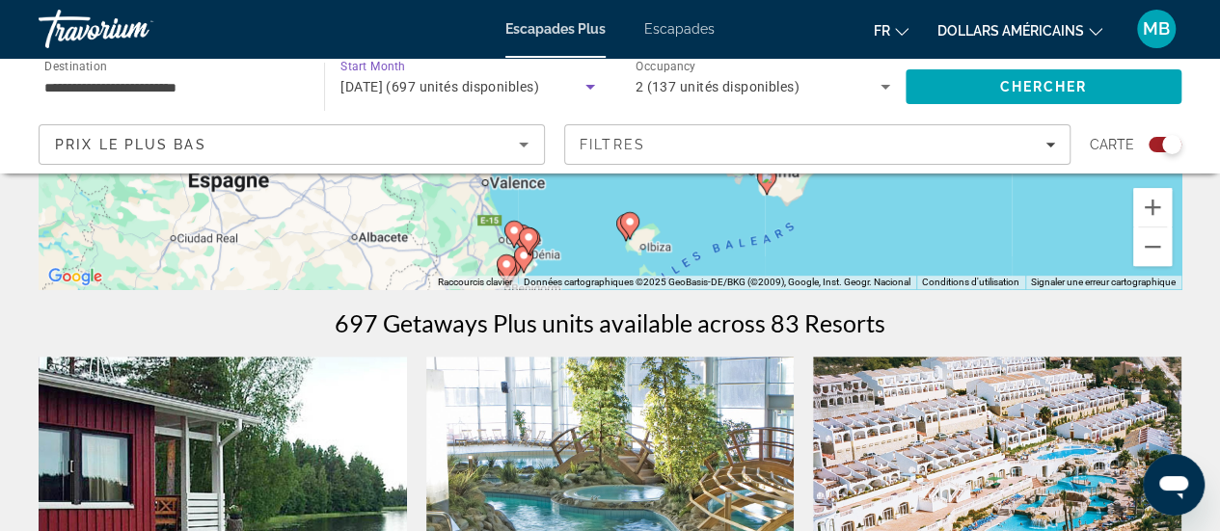
click at [592, 84] on icon "Search widget" at bounding box center [590, 86] width 23 height 23
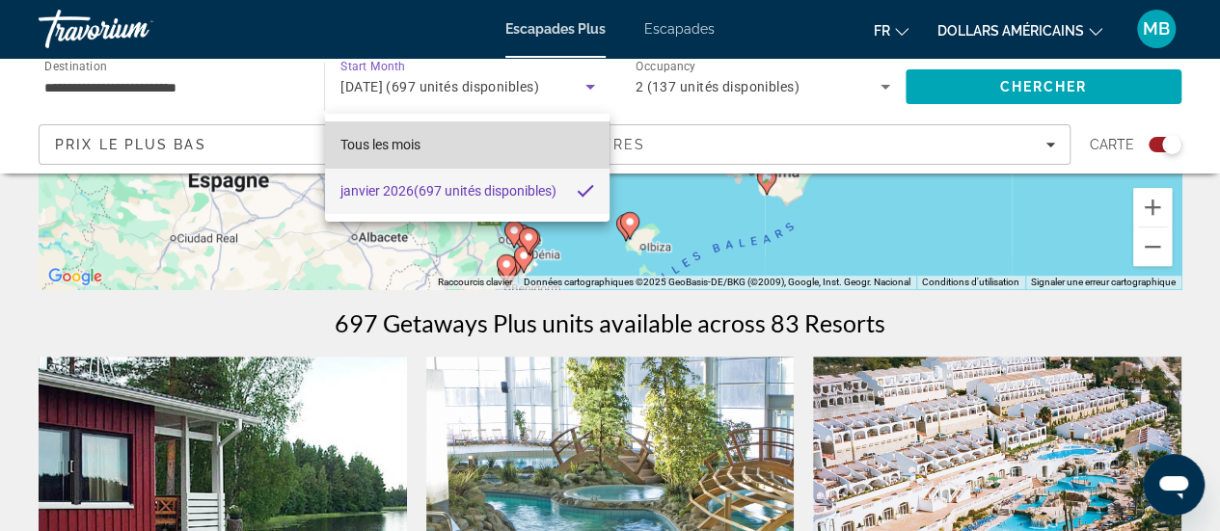
click at [390, 142] on font "Tous les mois" at bounding box center [380, 144] width 80 height 15
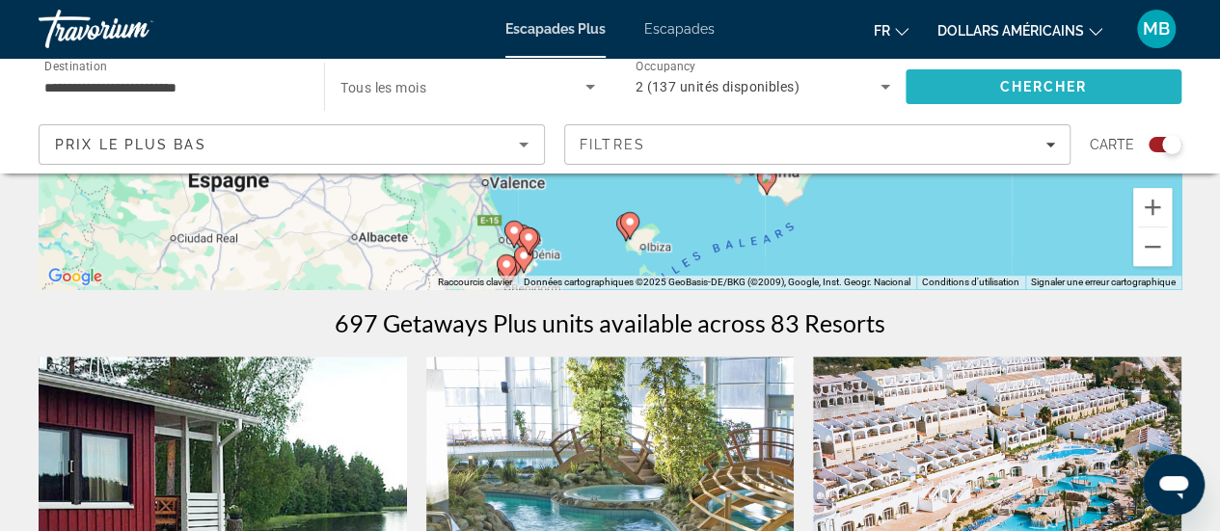
click at [976, 74] on span "Search" at bounding box center [1043, 87] width 276 height 46
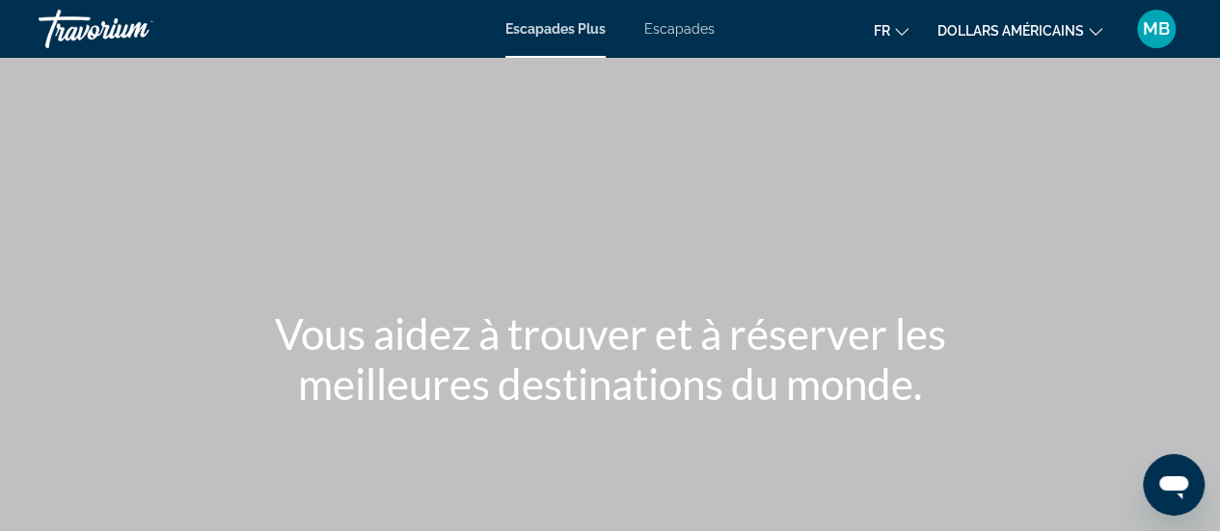
click at [588, 22] on font "Escapades Plus" at bounding box center [555, 28] width 100 height 15
click at [530, 30] on font "Escapades Plus" at bounding box center [555, 28] width 100 height 15
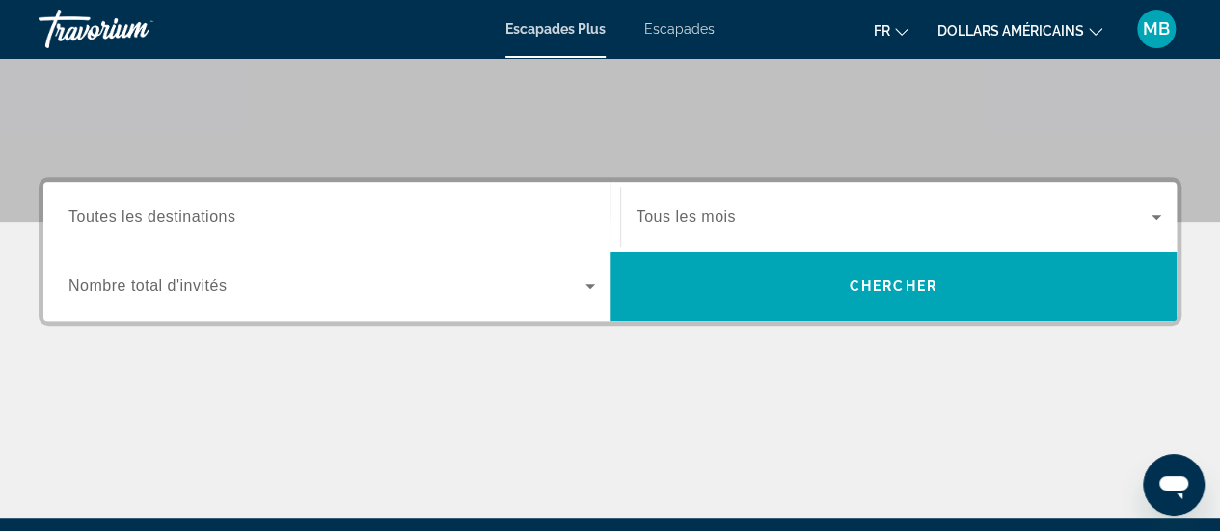
scroll to position [386, 0]
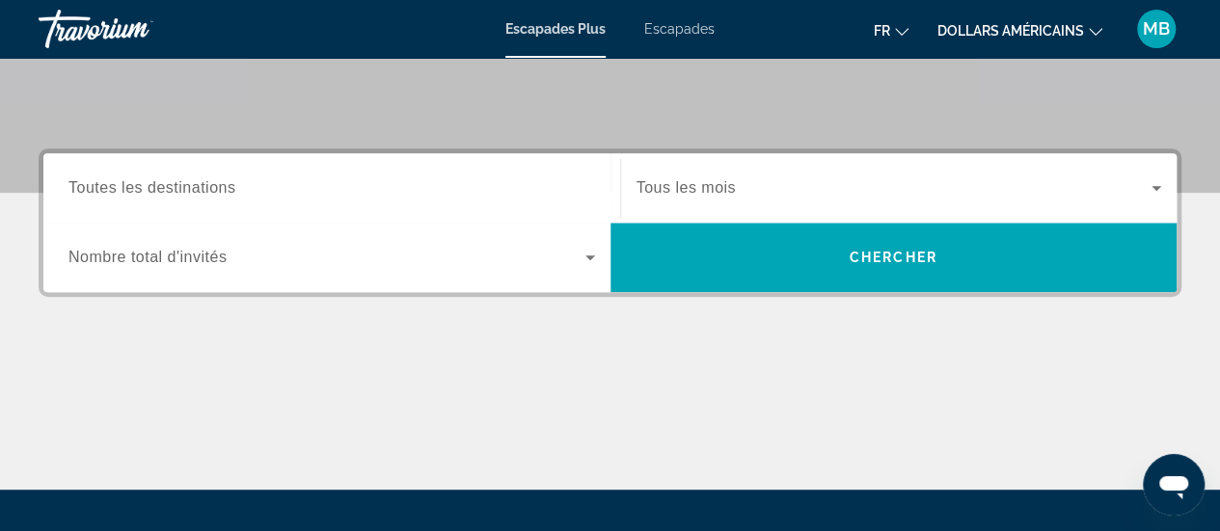
click at [70, 175] on div "Widget de recherche" at bounding box center [331, 188] width 526 height 55
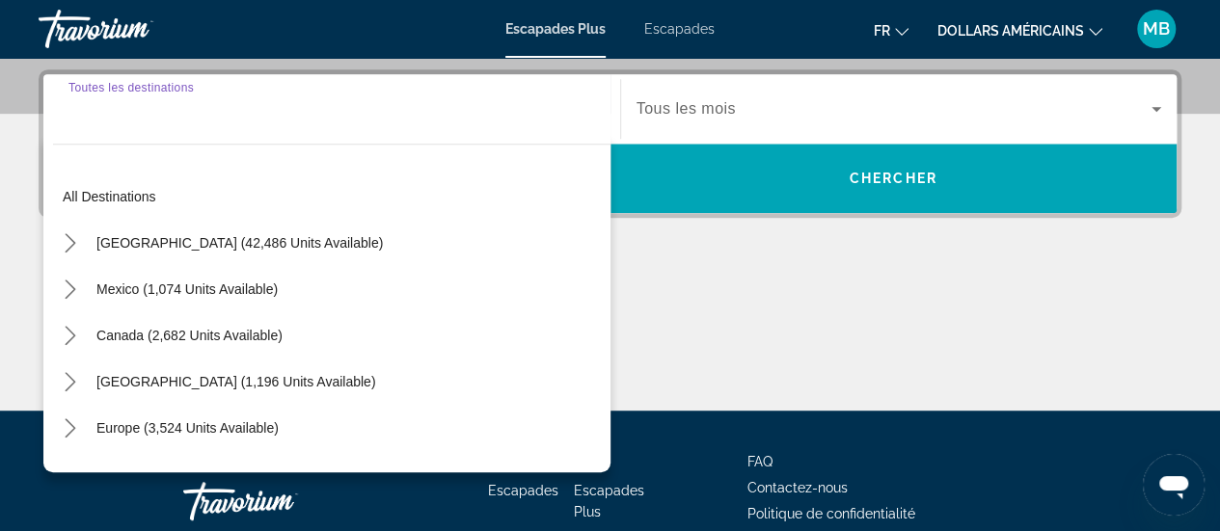
scroll to position [471, 0]
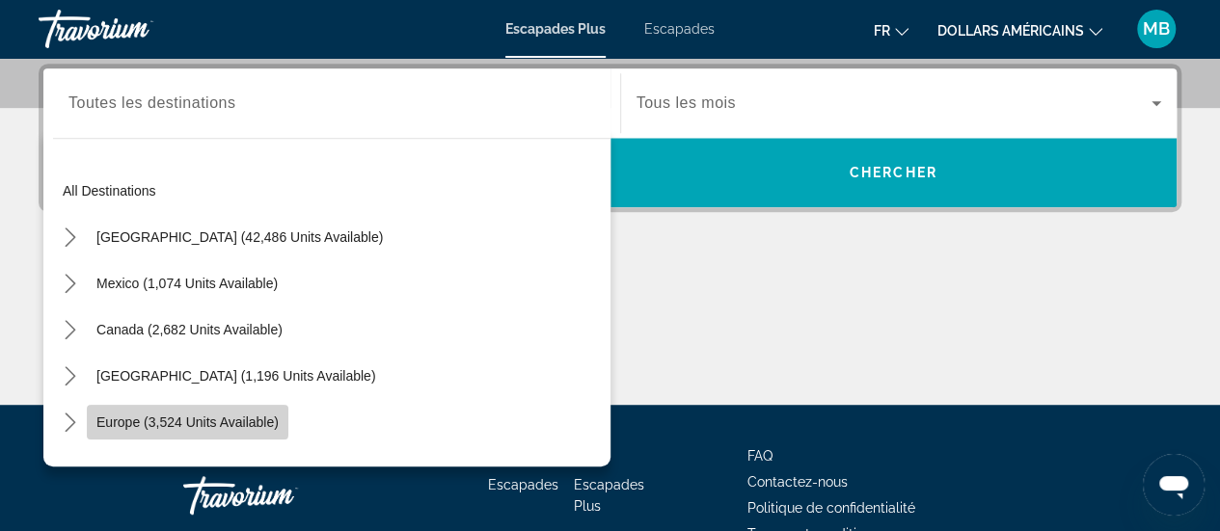
click at [121, 417] on span "Europe (3,524 units available)" at bounding box center [187, 422] width 182 height 15
type input "**********"
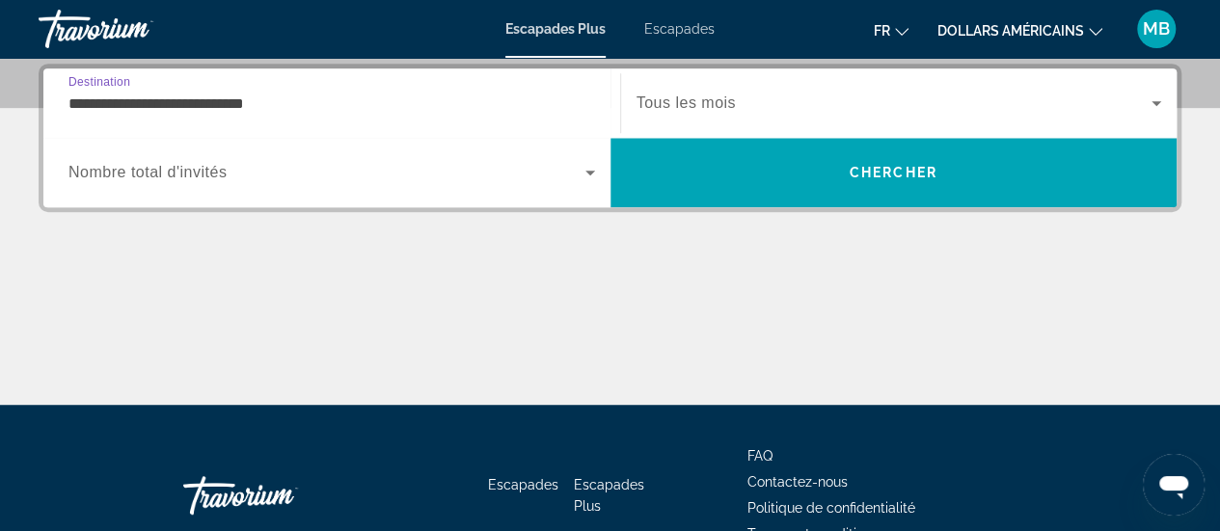
click at [593, 167] on icon "Widget de recherche" at bounding box center [590, 172] width 23 height 23
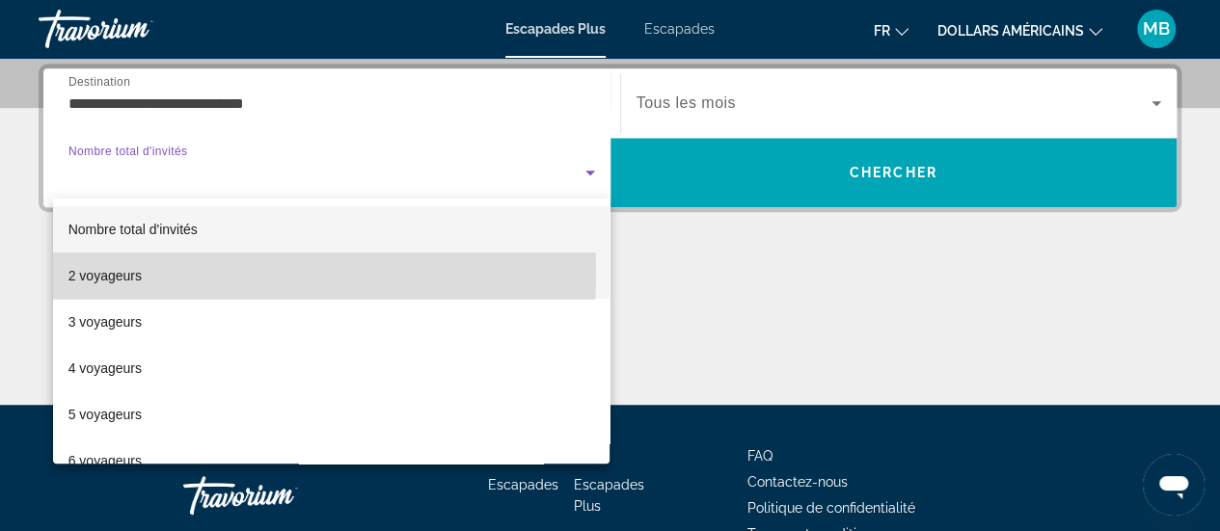
click at [108, 272] on font "2 voyageurs" at bounding box center [104, 275] width 73 height 15
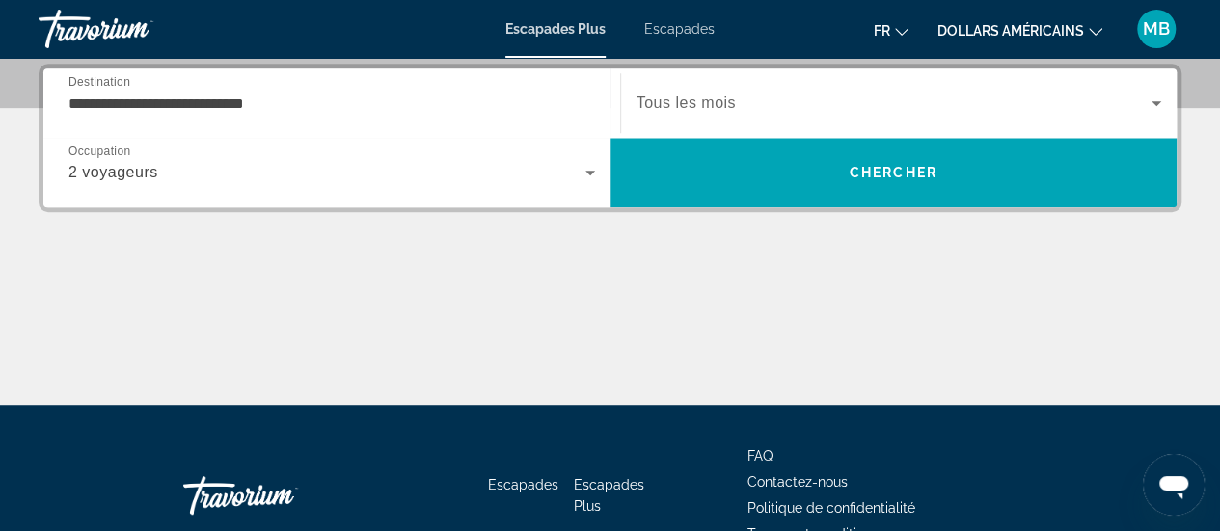
click at [717, 98] on font "Tous les mois" at bounding box center [685, 102] width 99 height 16
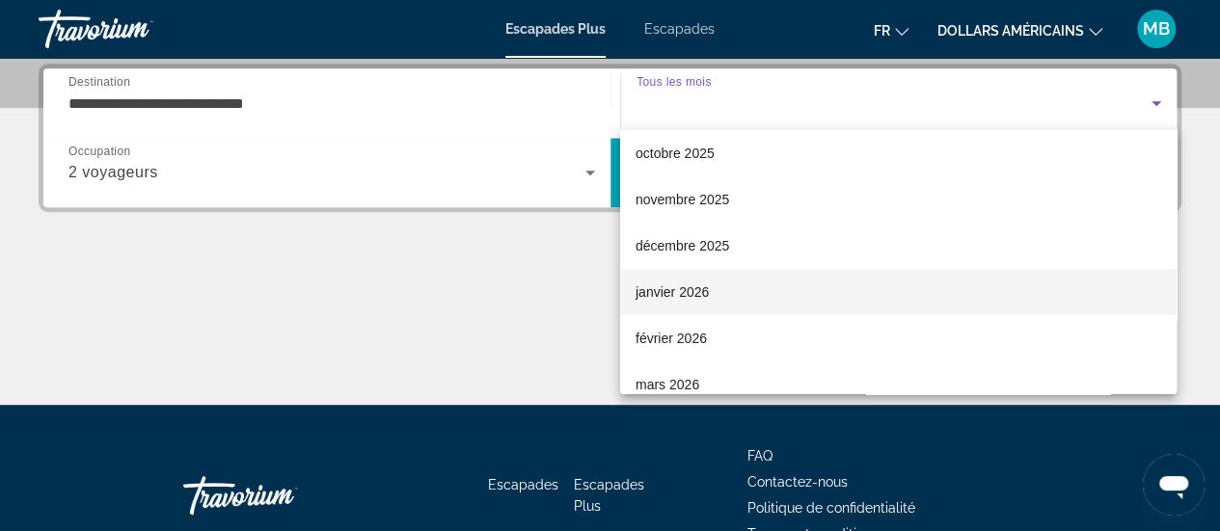
scroll to position [96, 0]
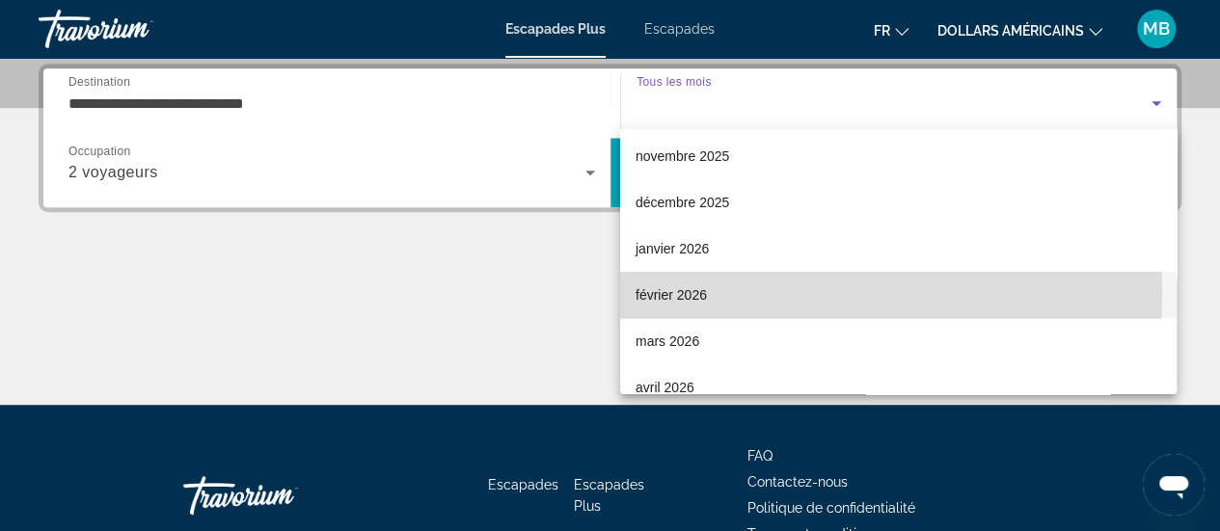
click at [663, 294] on font "février 2026" at bounding box center [670, 294] width 71 height 15
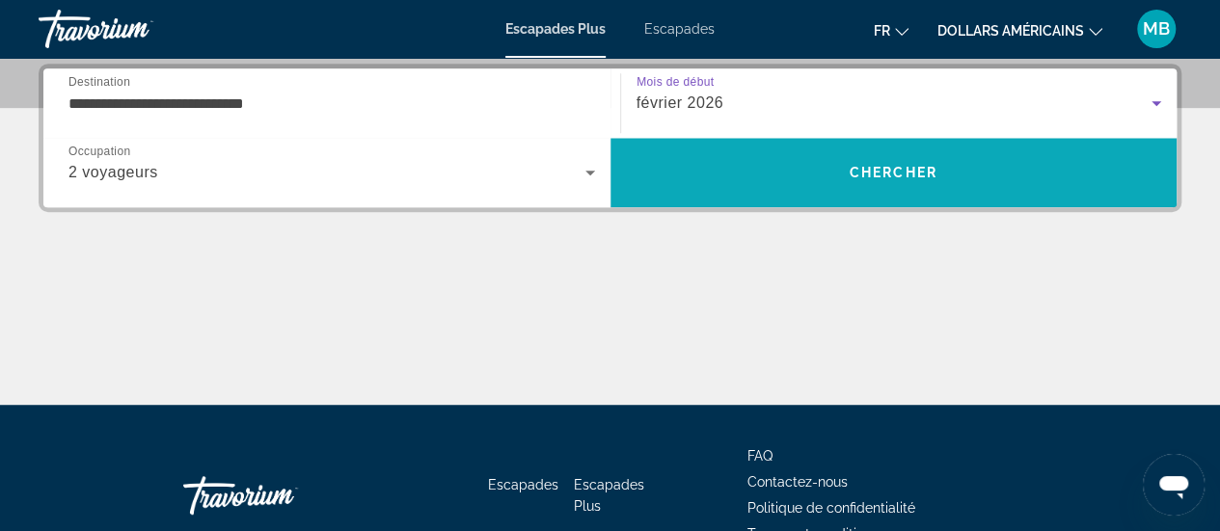
click at [897, 168] on font "Chercher" at bounding box center [893, 172] width 88 height 15
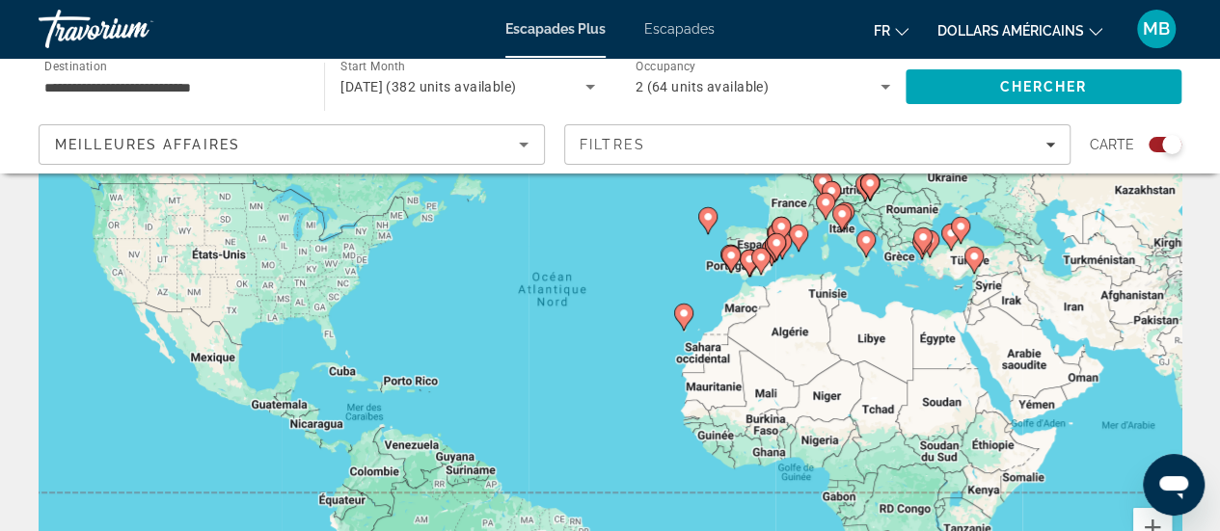
scroll to position [193, 0]
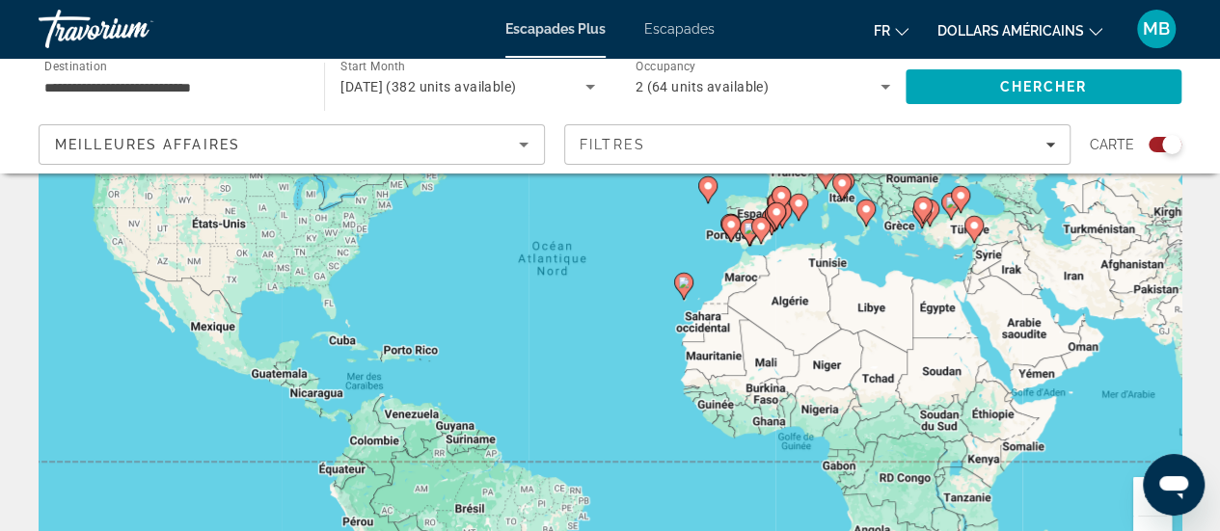
click at [730, 230] on icon "Contenu principal" at bounding box center [729, 228] width 17 height 25
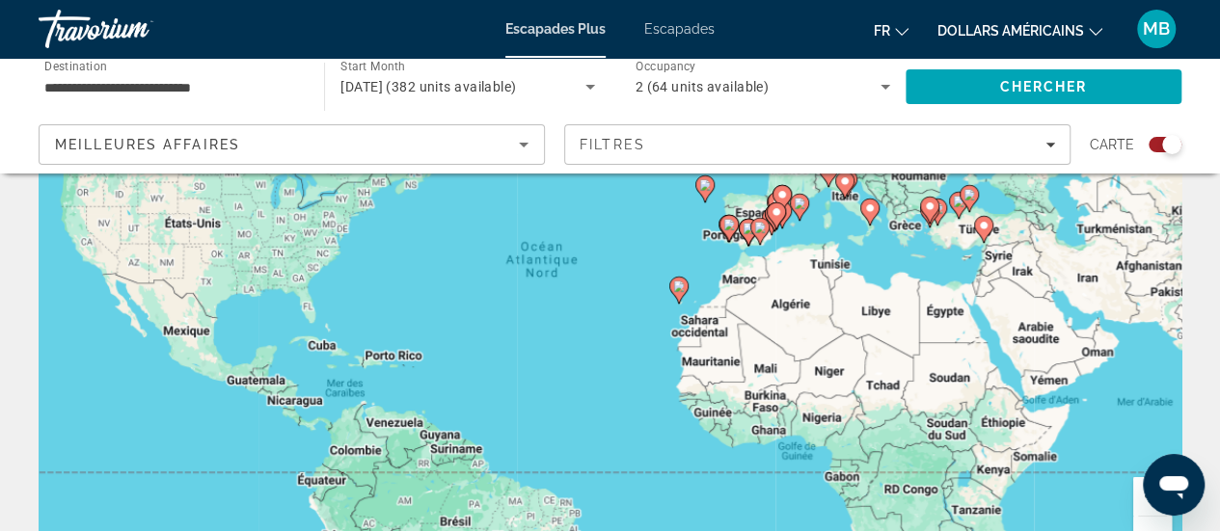
click at [730, 230] on div "Pour activer le glissement avec le clavier, appuyez sur Alt+Entrée. Une fois ce…" at bounding box center [610, 289] width 1143 height 579
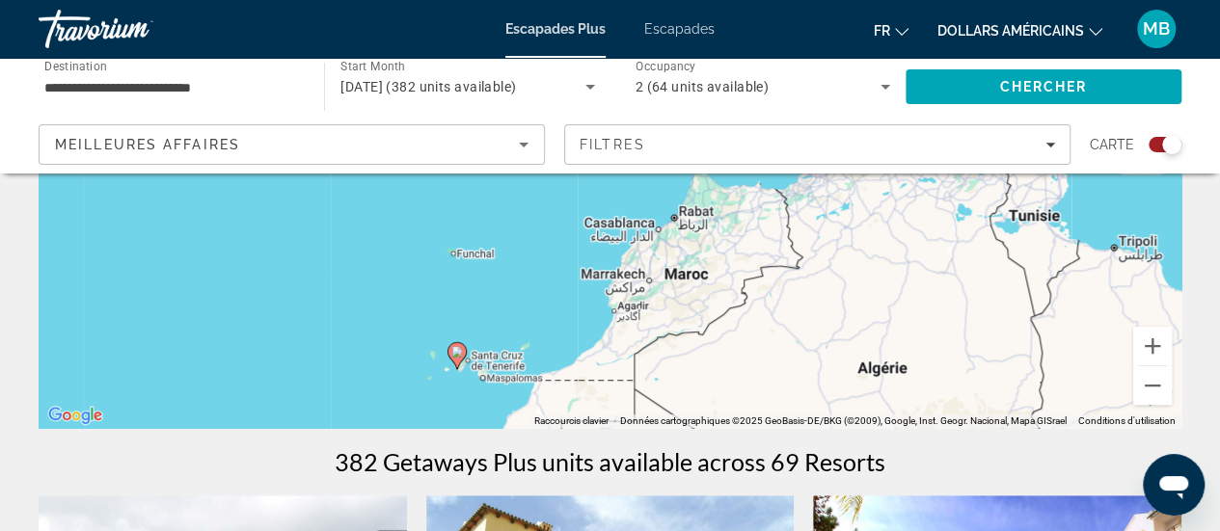
scroll to position [386, 0]
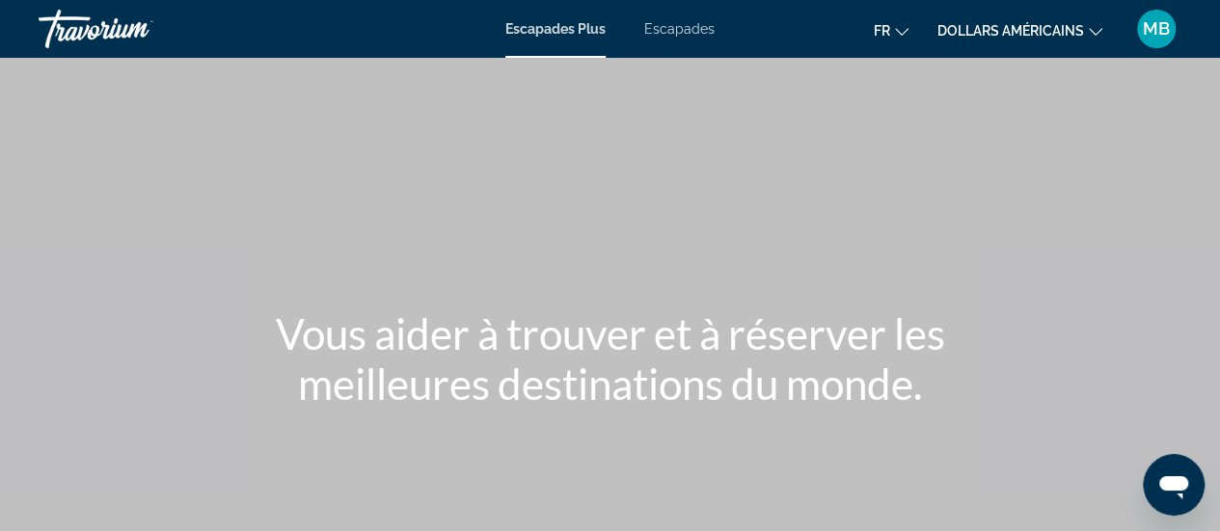
click at [562, 33] on font "Escapades Plus" at bounding box center [555, 28] width 100 height 15
click at [677, 28] on font "Escapades" at bounding box center [679, 28] width 70 height 15
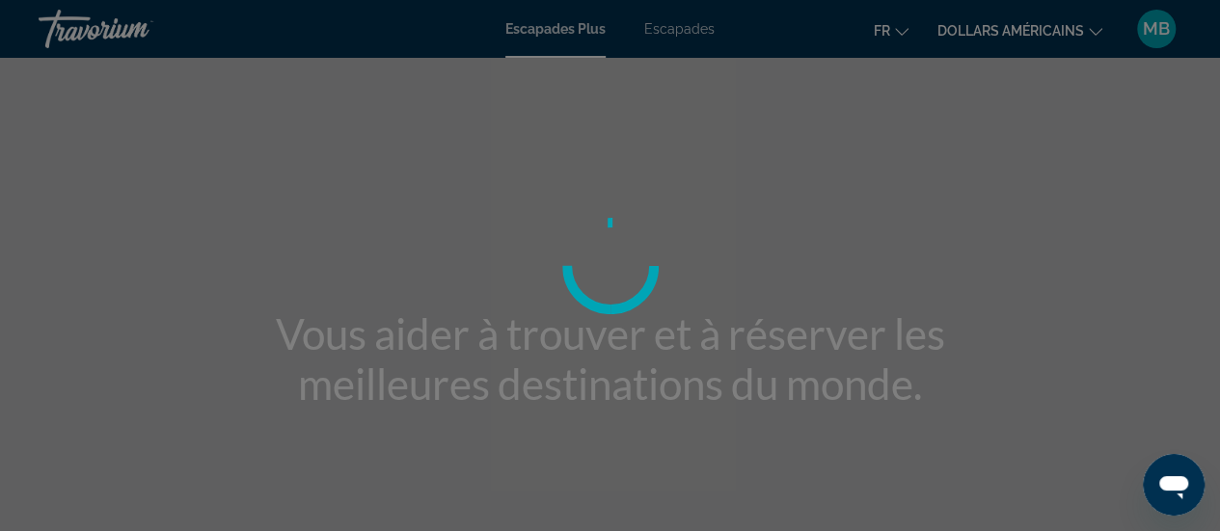
click at [677, 28] on div at bounding box center [610, 265] width 1220 height 531
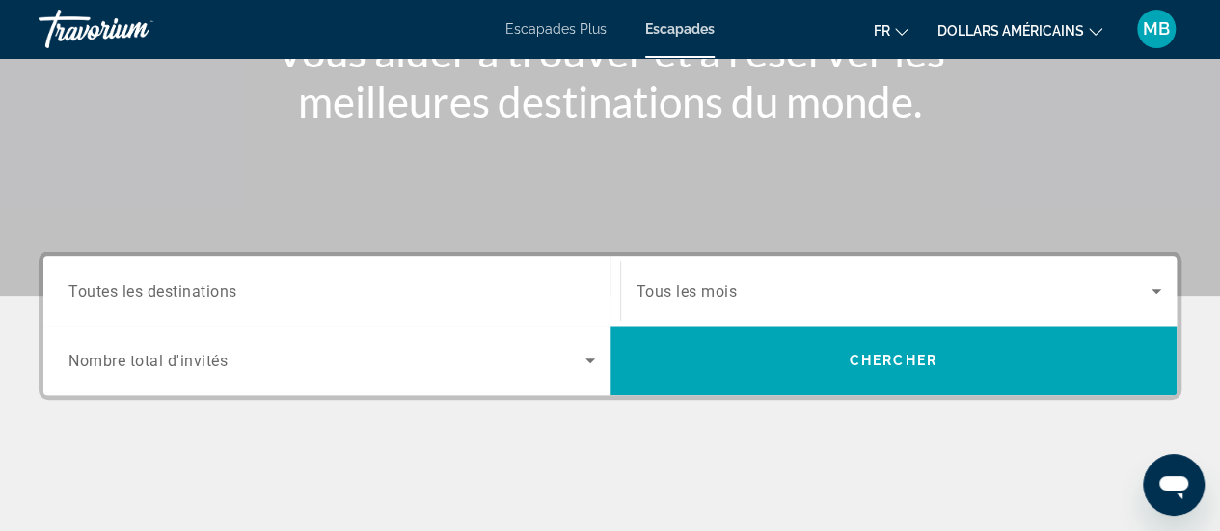
scroll to position [289, 0]
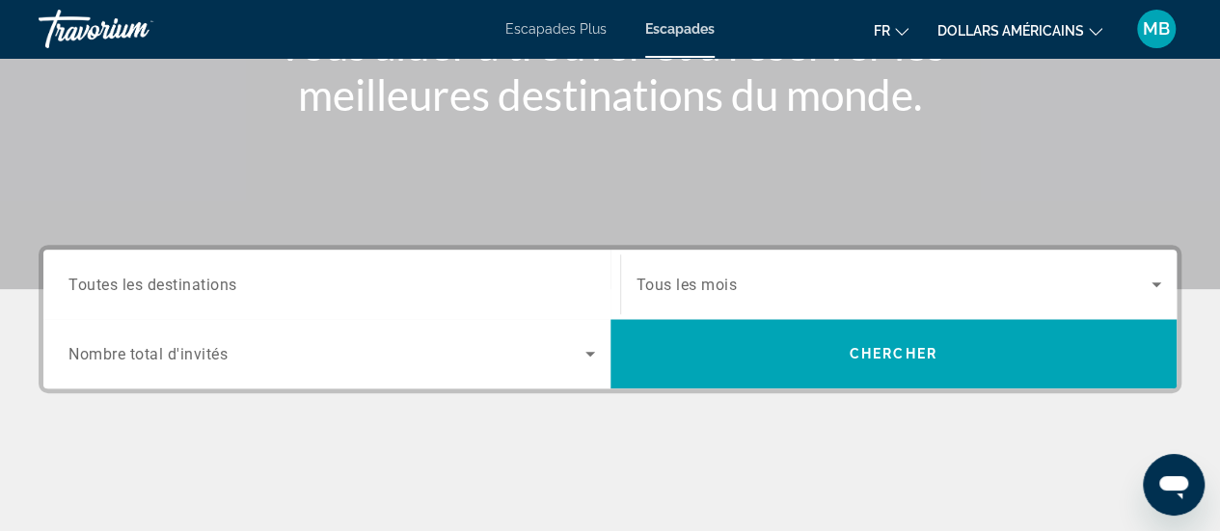
click at [288, 287] on input "Destination Toutes les destinations" at bounding box center [331, 285] width 526 height 23
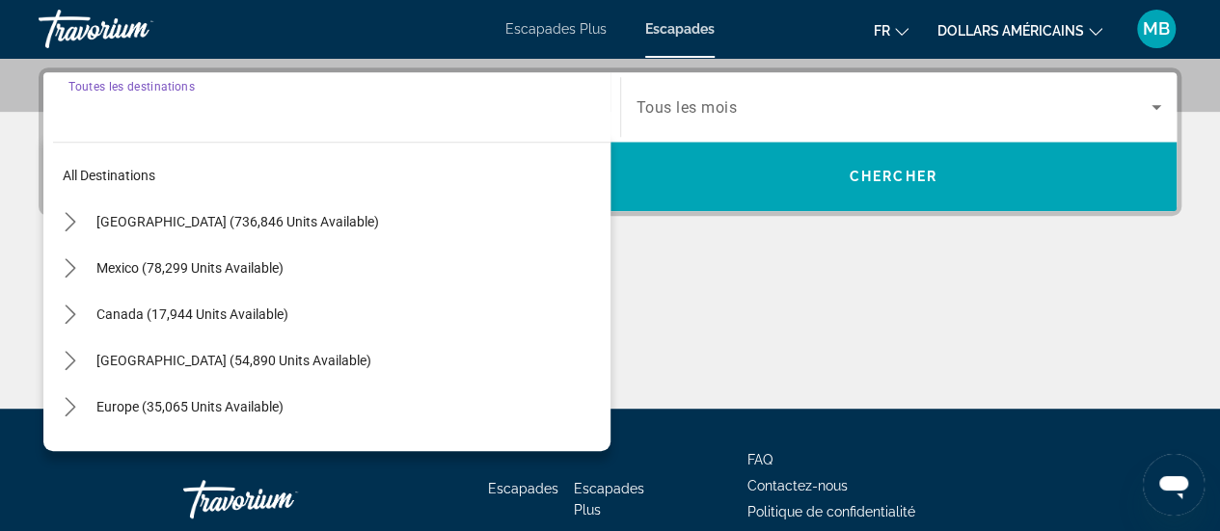
scroll to position [471, 0]
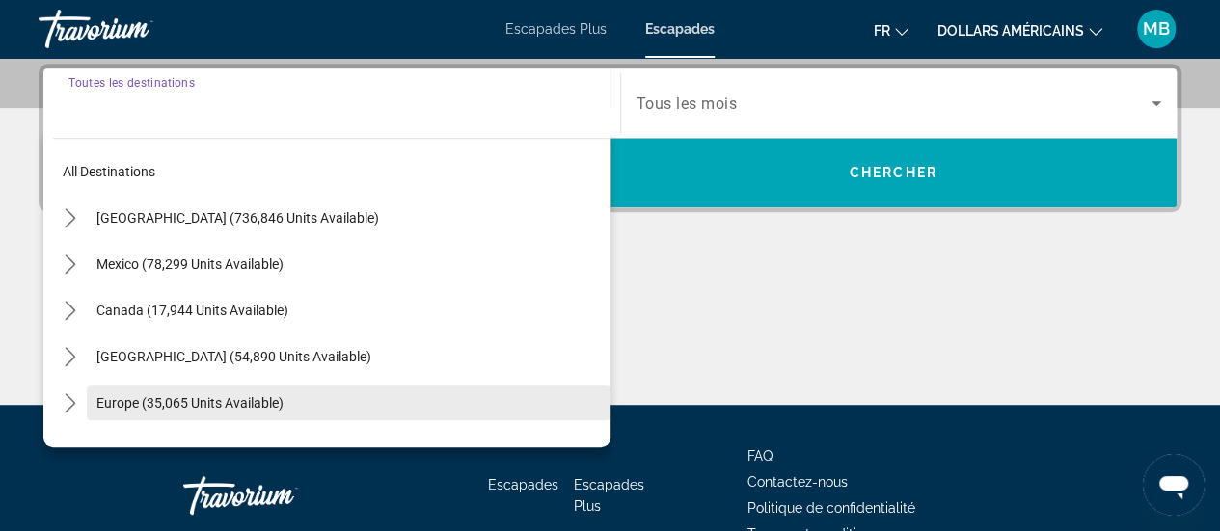
click at [104, 395] on span "Europe (35,065 units available)" at bounding box center [189, 402] width 187 height 15
type input "**********"
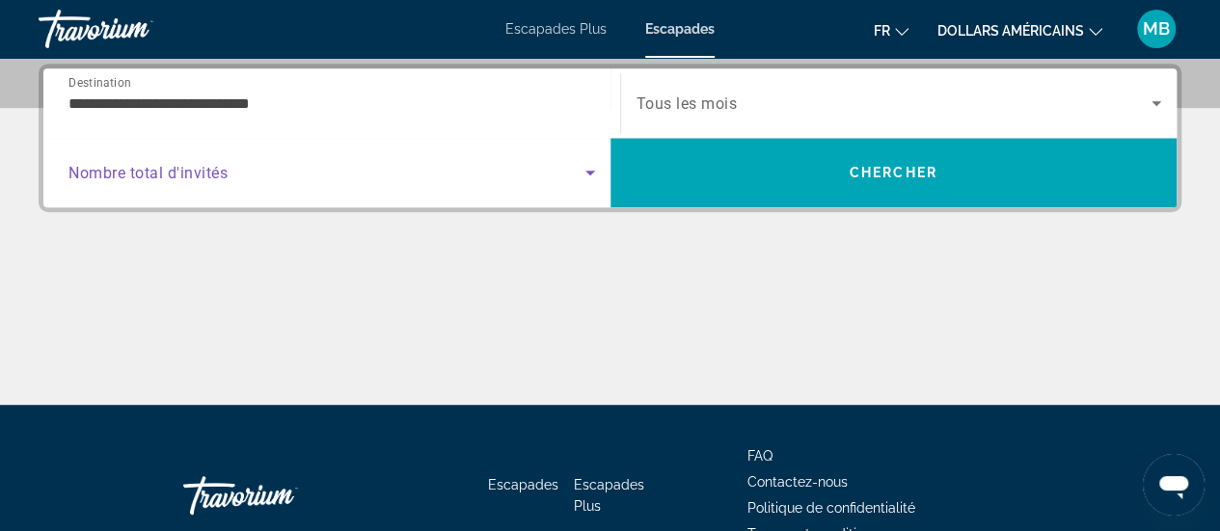
click at [584, 167] on icon "Search widget" at bounding box center [590, 172] width 23 height 23
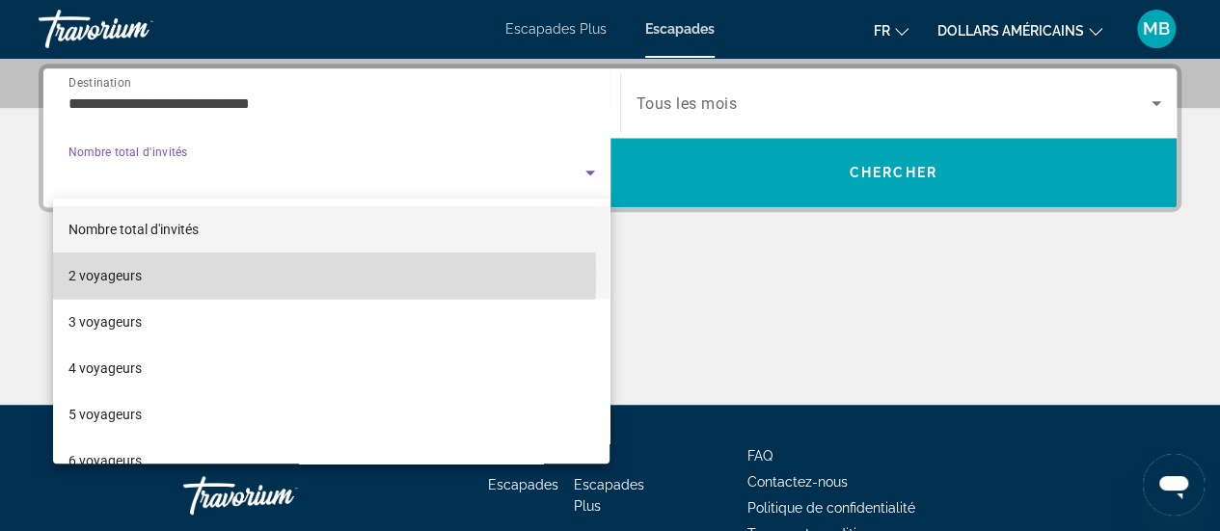
click at [118, 275] on font "2 voyageurs" at bounding box center [104, 275] width 73 height 15
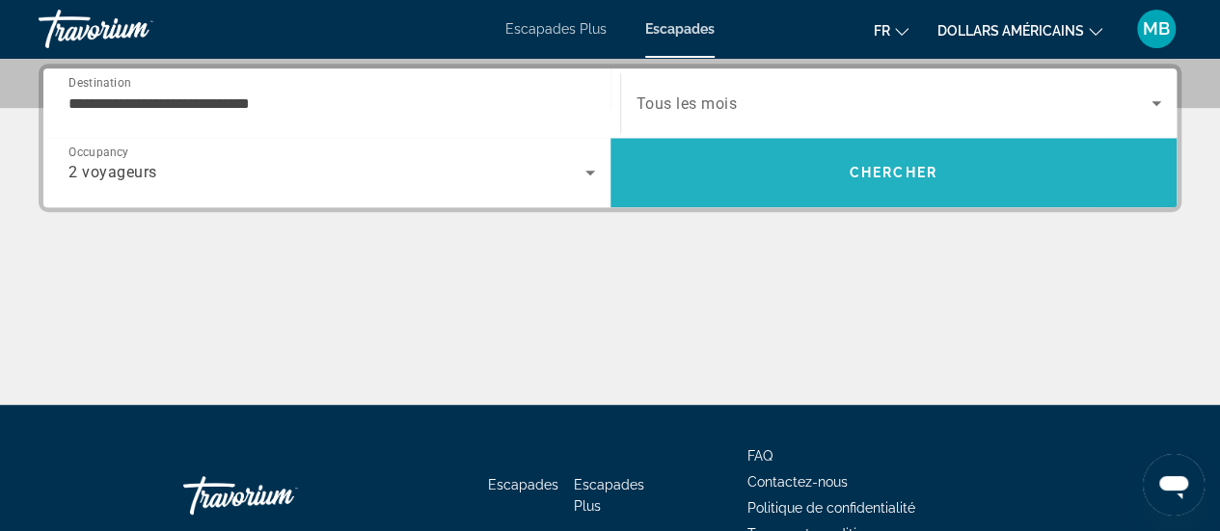
click at [893, 168] on span "Chercher" at bounding box center [893, 172] width 88 height 15
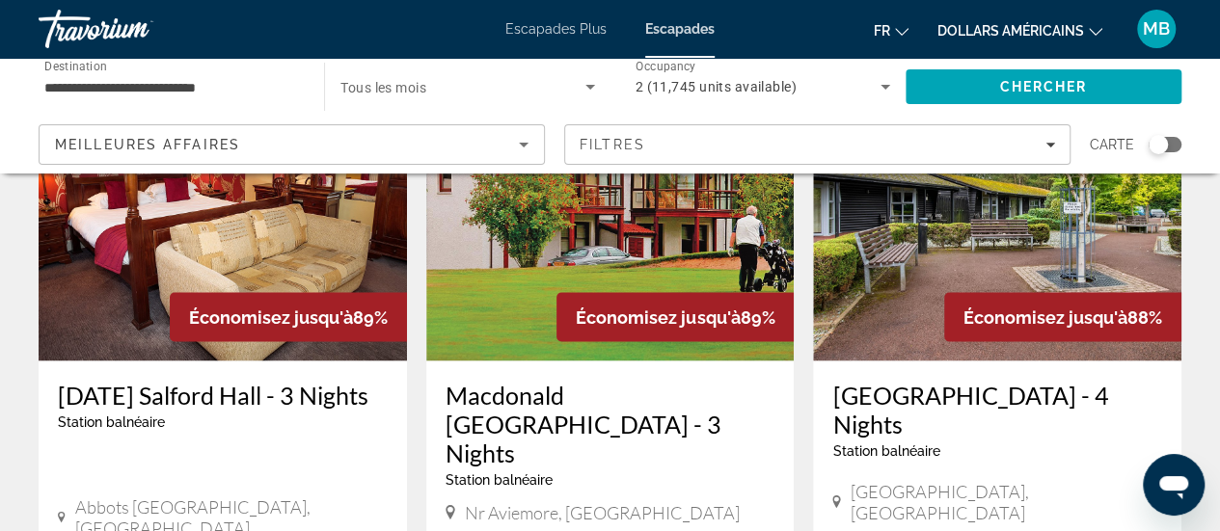
scroll to position [1639, 0]
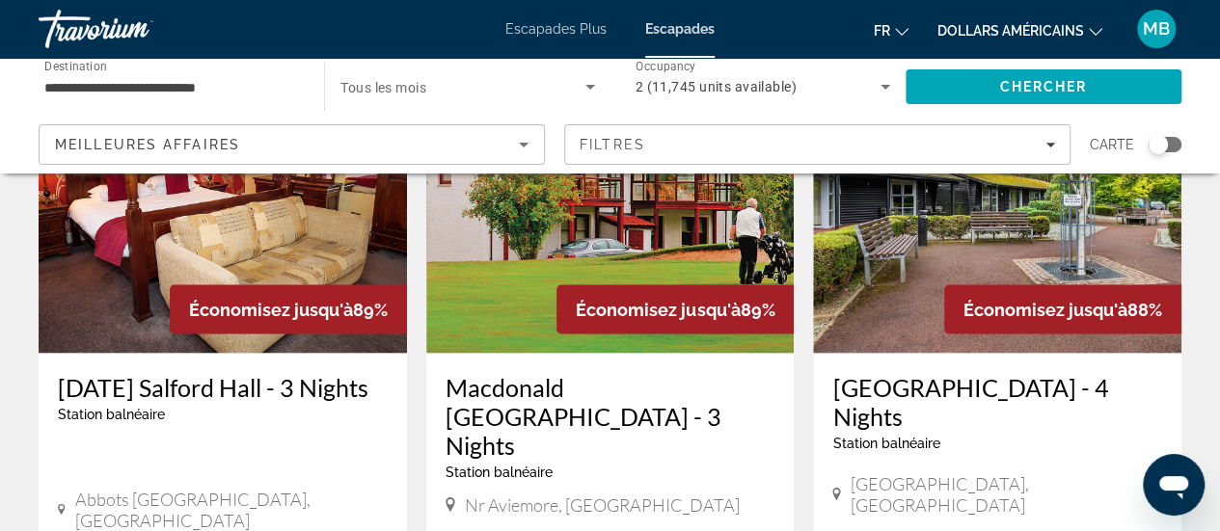
click at [896, 372] on h3 "[GEOGRAPHIC_DATA] - 4 Nights" at bounding box center [997, 401] width 330 height 58
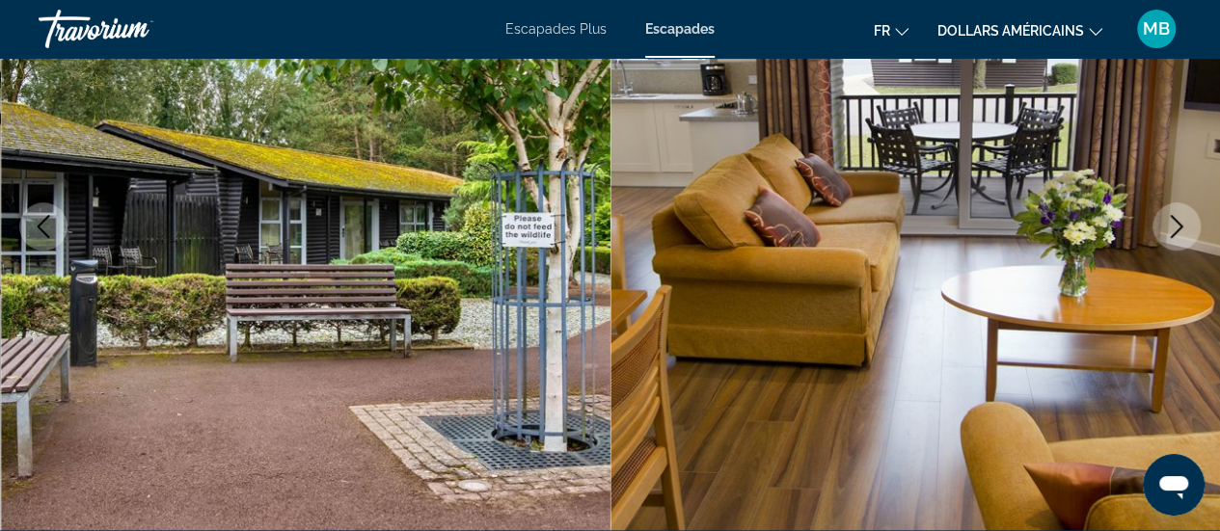
scroll to position [193, 0]
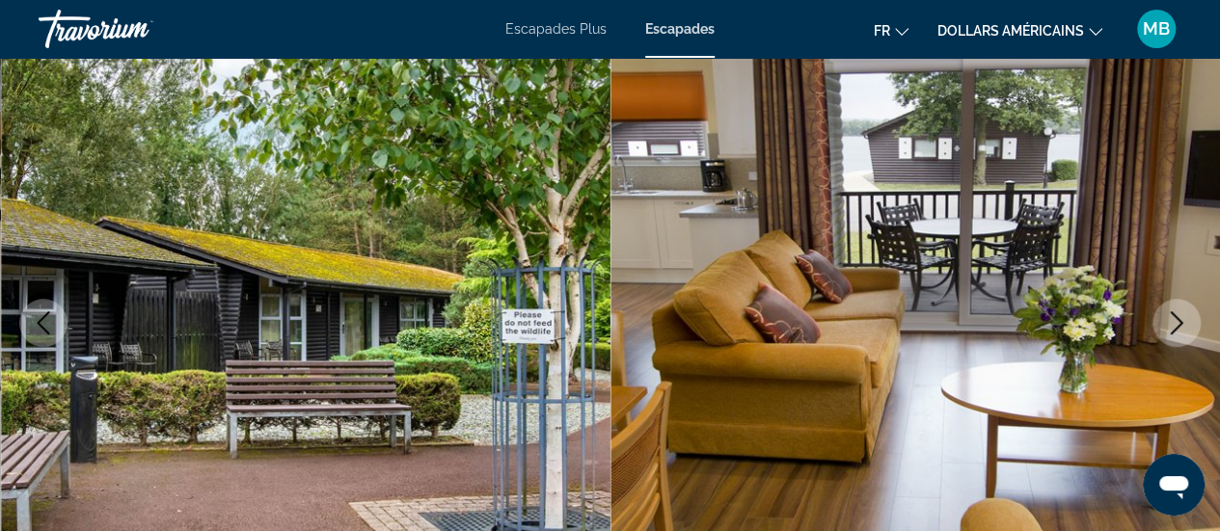
click at [897, 29] on icon "Changer de langue" at bounding box center [901, 31] width 13 height 13
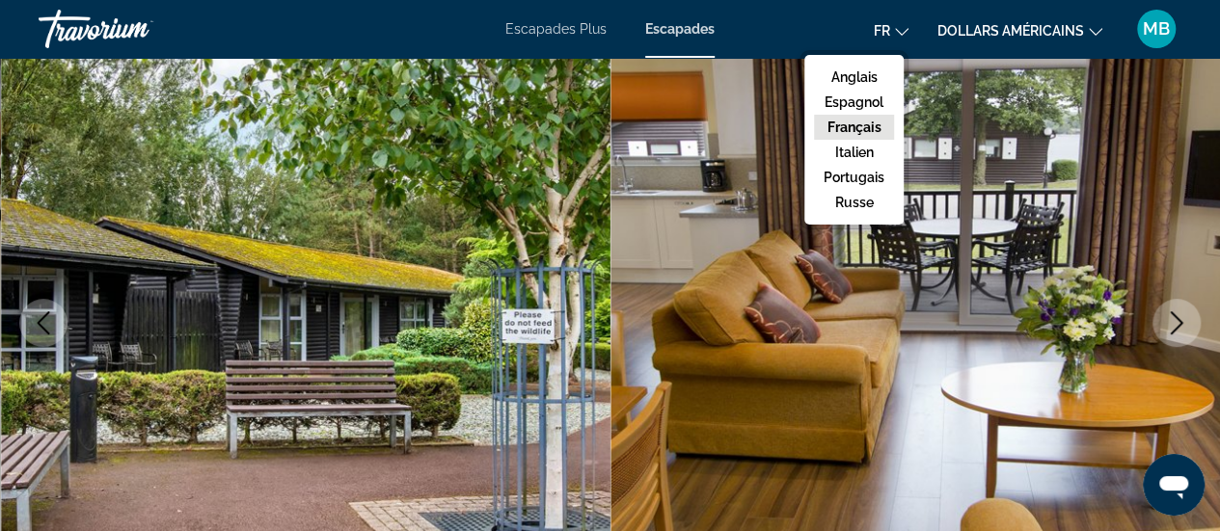
click at [858, 124] on font "Français" at bounding box center [854, 127] width 54 height 15
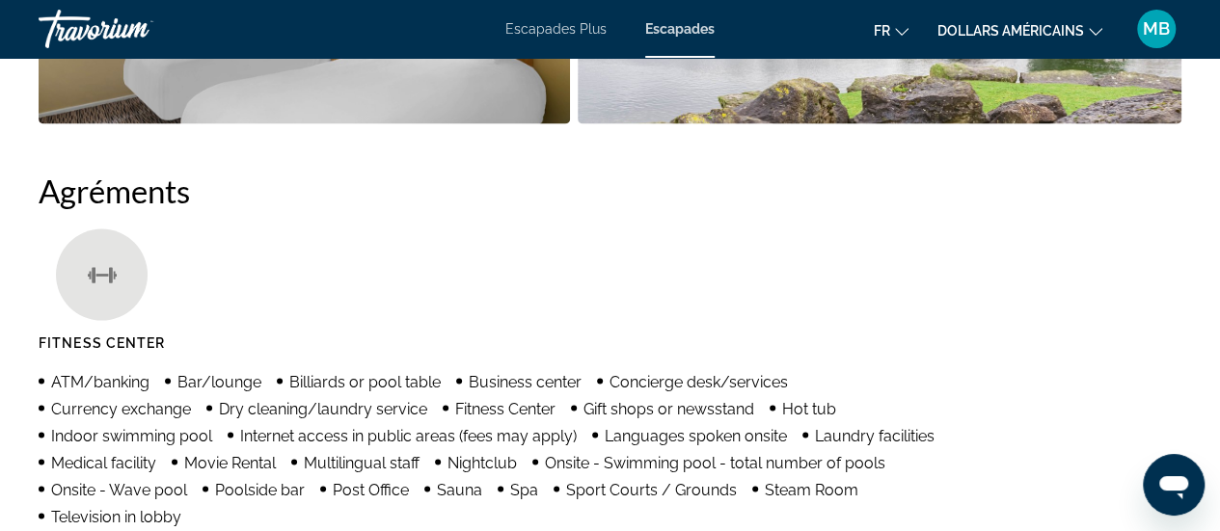
scroll to position [1832, 0]
